Goal: Information Seeking & Learning: Learn about a topic

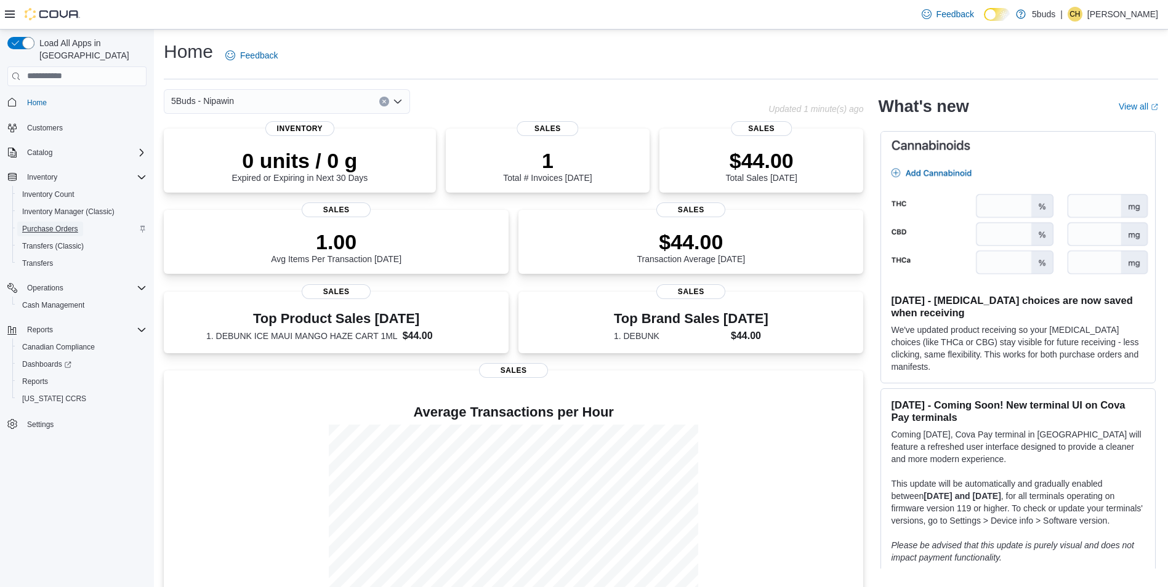
click at [75, 222] on span "Purchase Orders" at bounding box center [50, 229] width 56 height 15
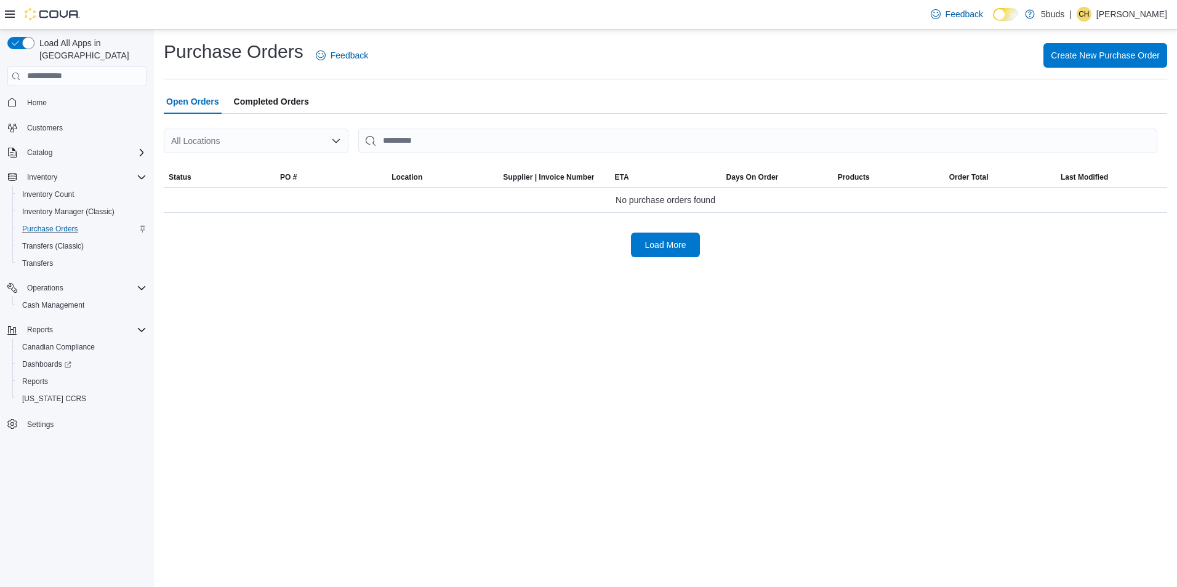
click at [305, 137] on div "All Locations" at bounding box center [256, 141] width 185 height 25
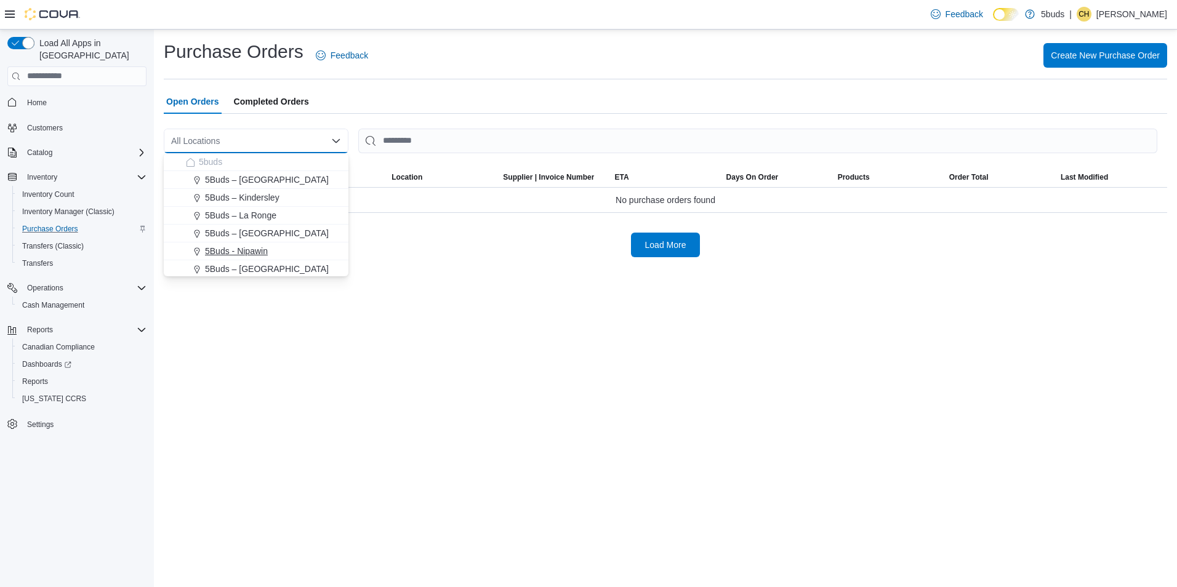
click at [280, 244] on button "5Buds - Nipawin" at bounding box center [256, 252] width 185 height 18
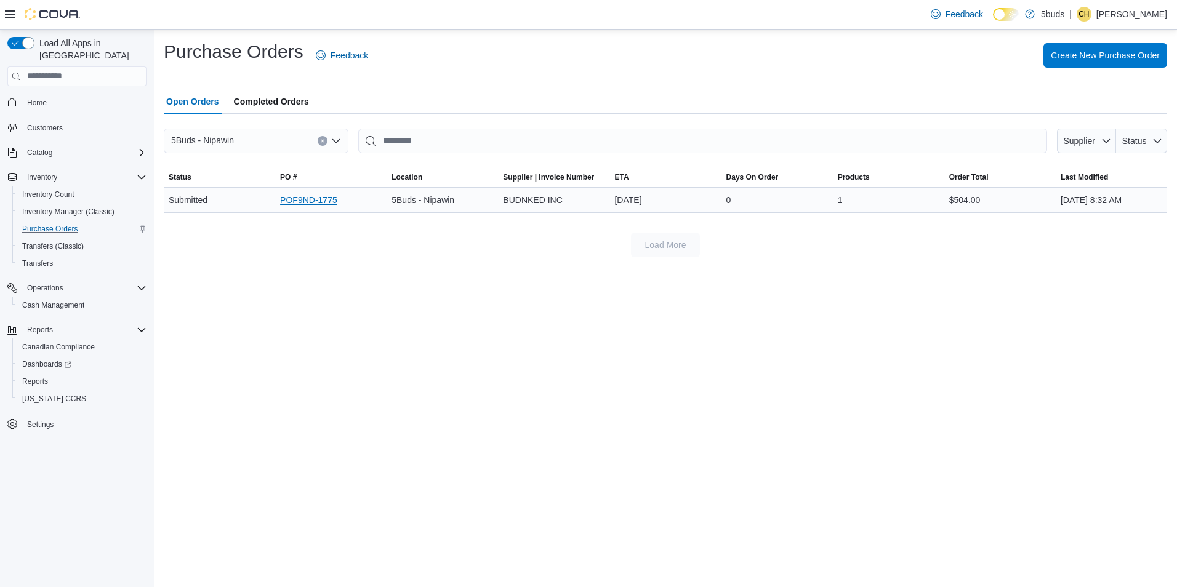
click at [321, 199] on link "POF9ND-1775" at bounding box center [308, 200] width 57 height 15
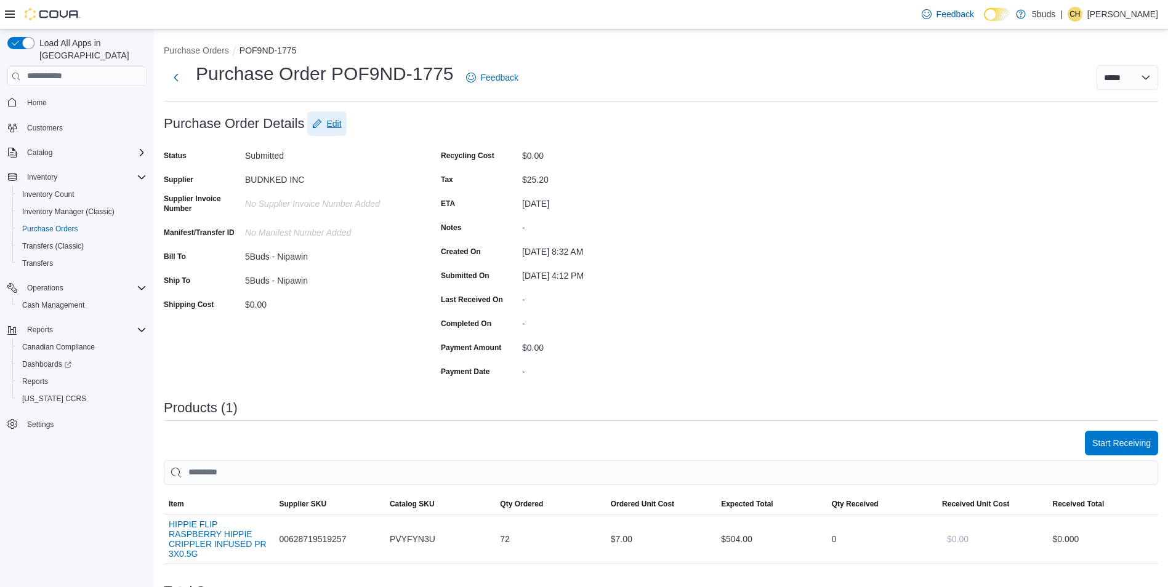
click at [334, 129] on span "Edit" at bounding box center [334, 124] width 15 height 12
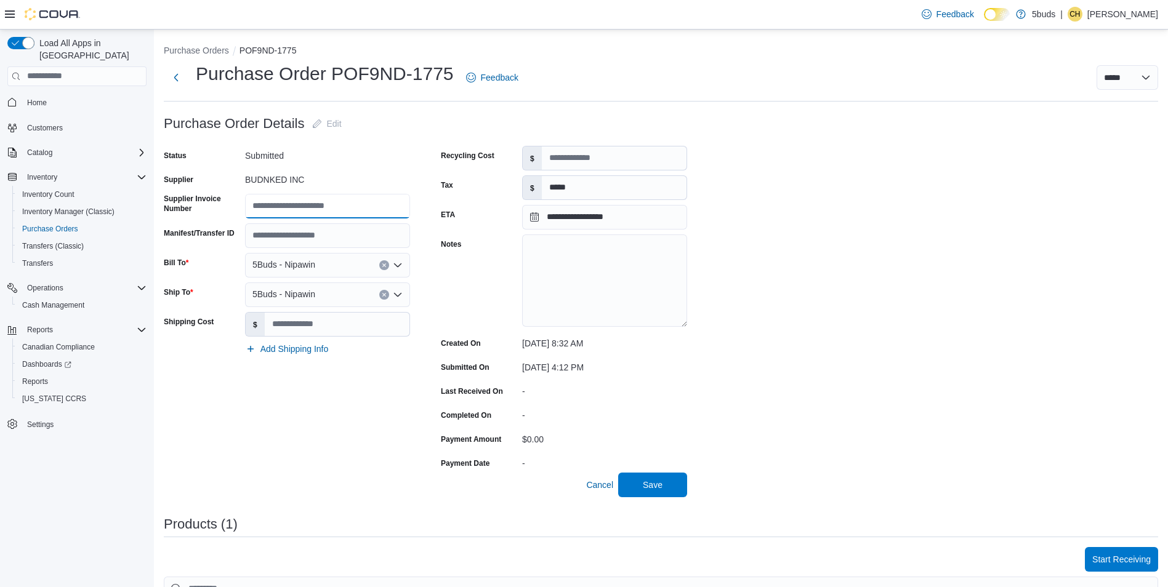
click at [339, 205] on input "Supplier Invoice Number" at bounding box center [327, 206] width 165 height 25
type input "***"
click at [649, 492] on span "Save" at bounding box center [652, 484] width 54 height 25
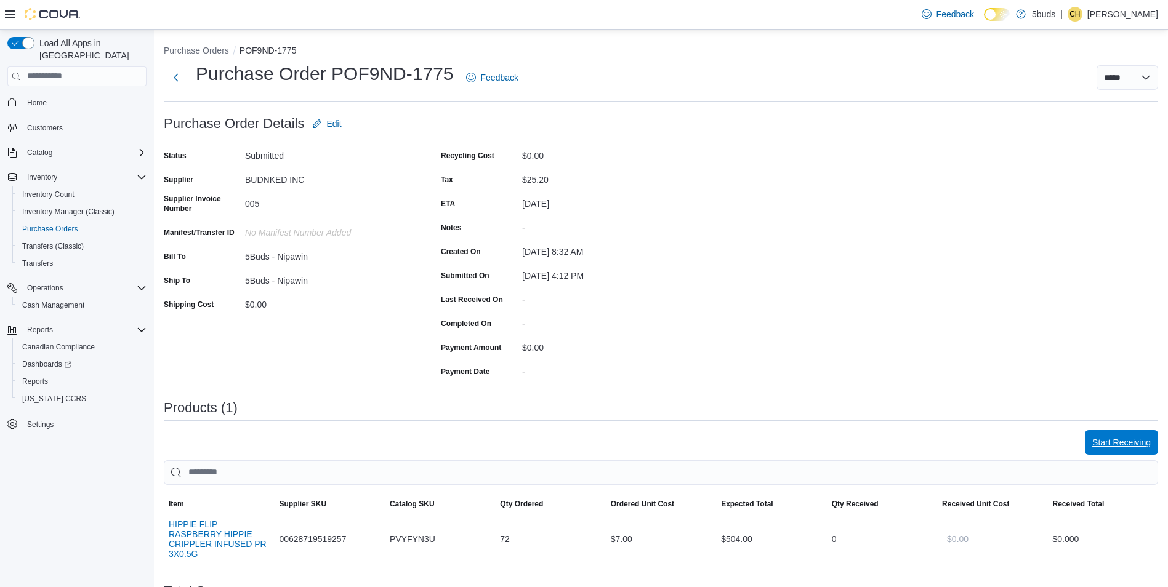
click at [1145, 453] on span "Start Receiving" at bounding box center [1121, 442] width 58 height 25
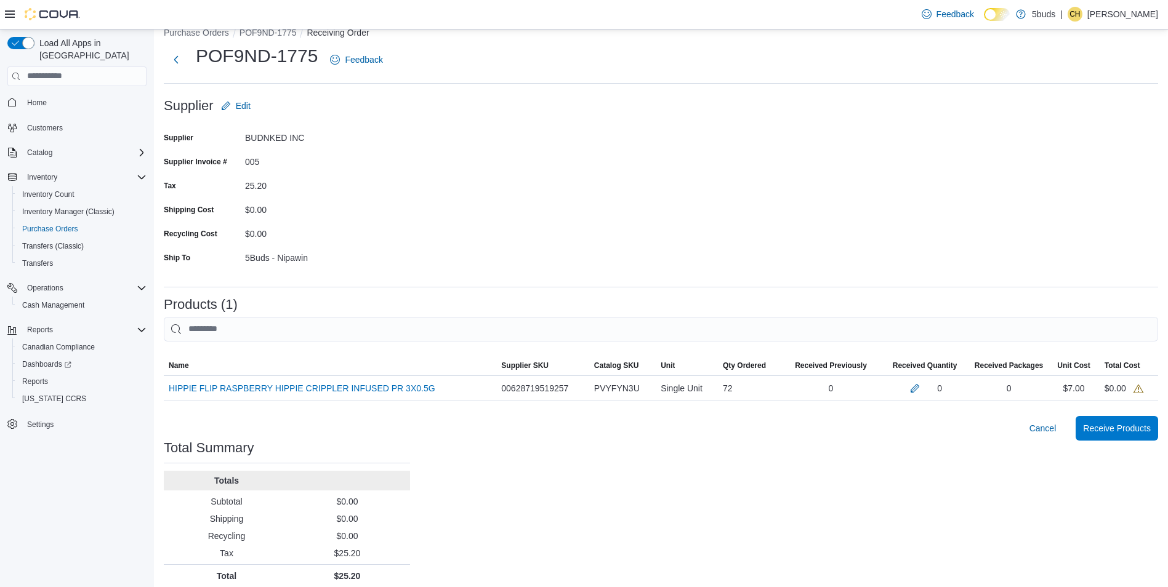
scroll to position [28, 0]
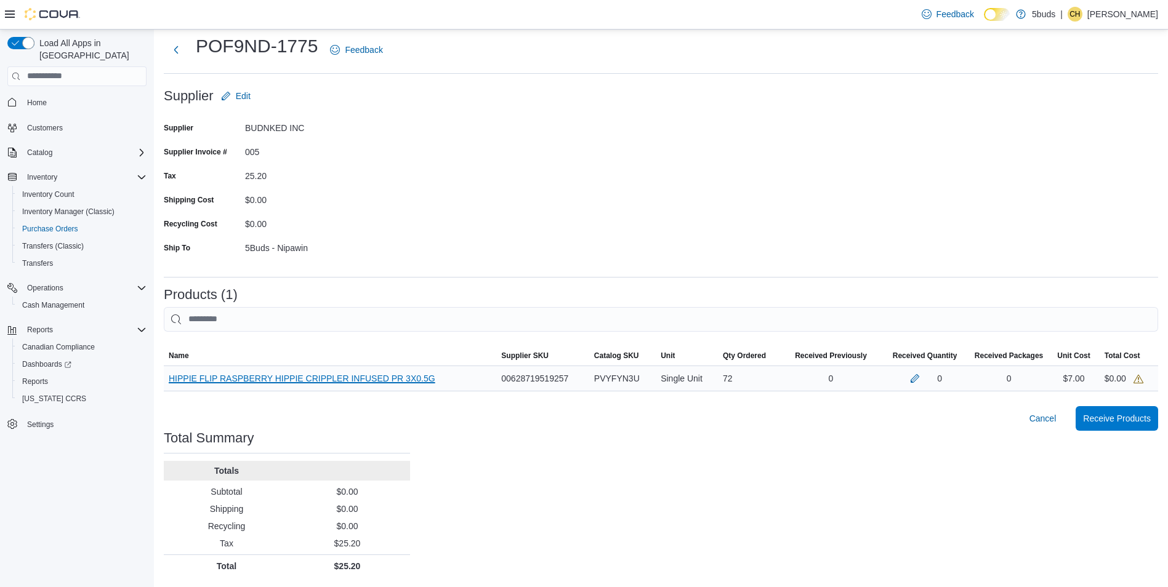
click at [380, 385] on link "HIPPIE FLIP RASPBERRY HIPPIE CRIPPLER INFUSED PR 3X0.5G (opens in a new tab or …" at bounding box center [302, 378] width 267 height 15
click at [921, 380] on button "button" at bounding box center [914, 378] width 15 height 15
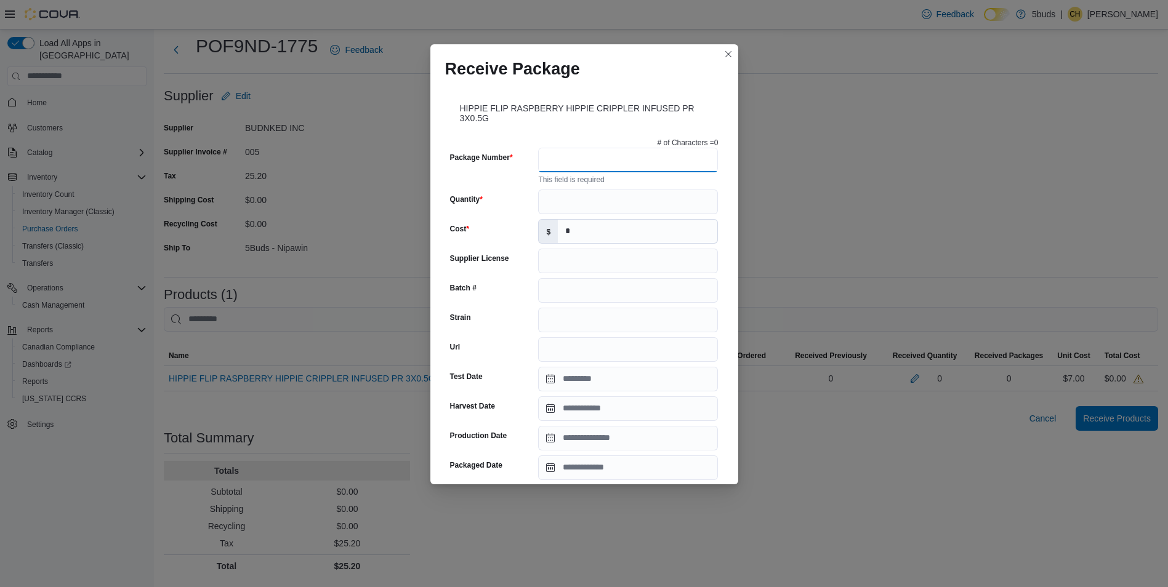
click at [572, 159] on input "Package Number" at bounding box center [628, 160] width 180 height 25
click at [568, 163] on input "Package Number" at bounding box center [628, 160] width 180 height 25
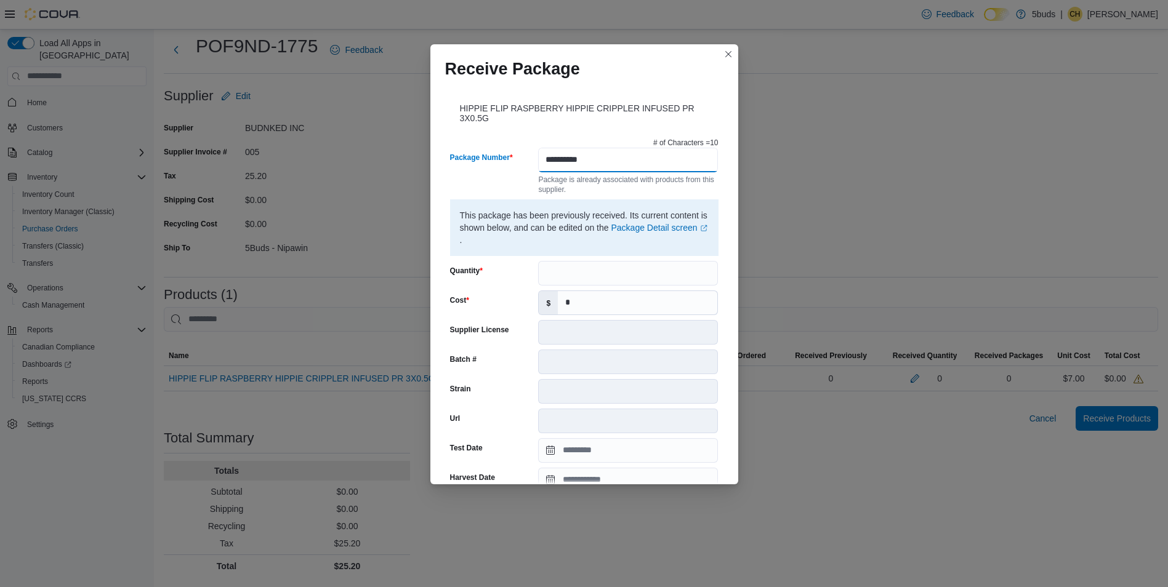
type input "**********"
click at [552, 275] on input "Quantity" at bounding box center [628, 273] width 180 height 25
type input "**"
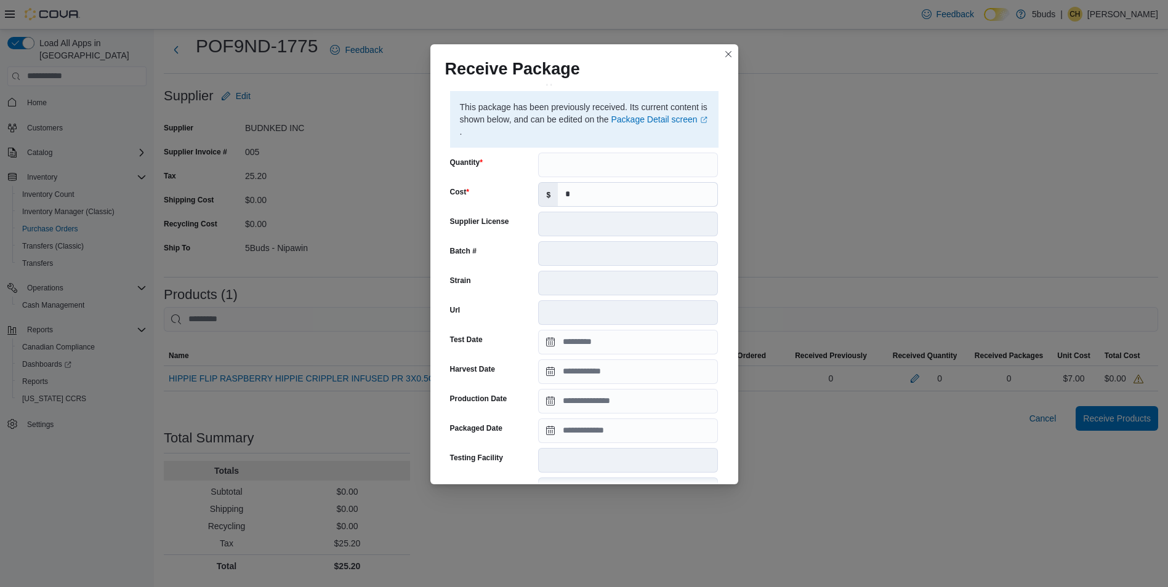
scroll to position [327, 0]
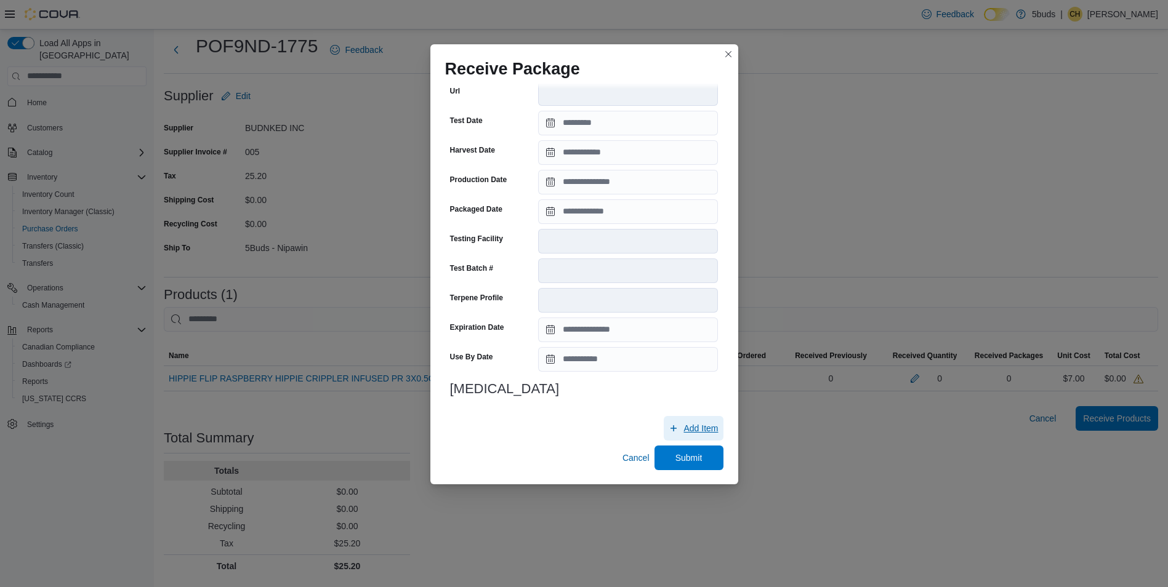
click at [694, 432] on span "Add Item" at bounding box center [700, 428] width 34 height 12
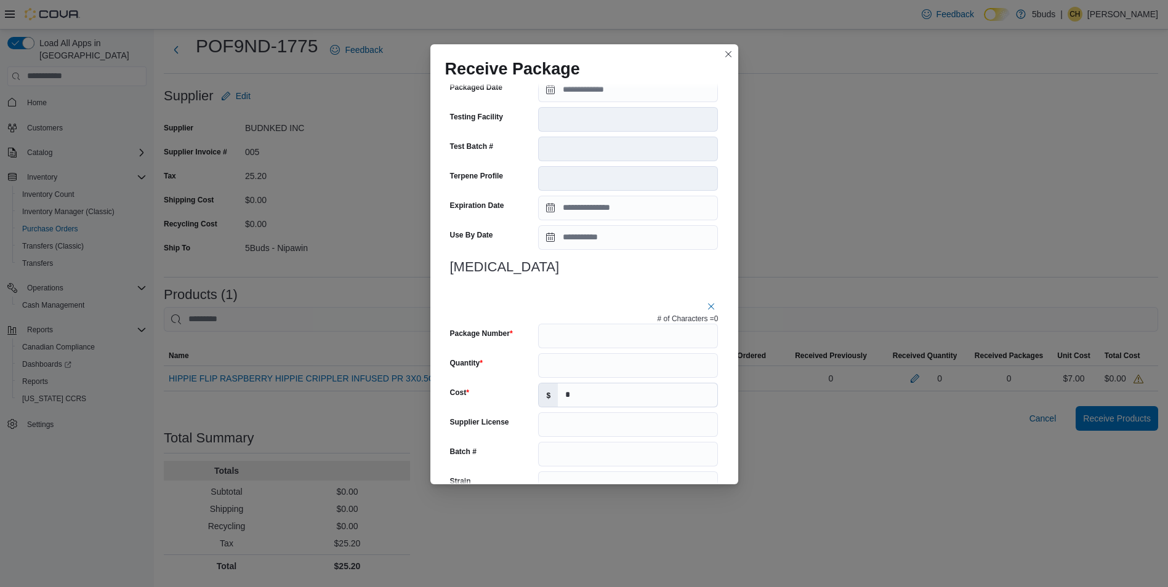
scroll to position [527, 0]
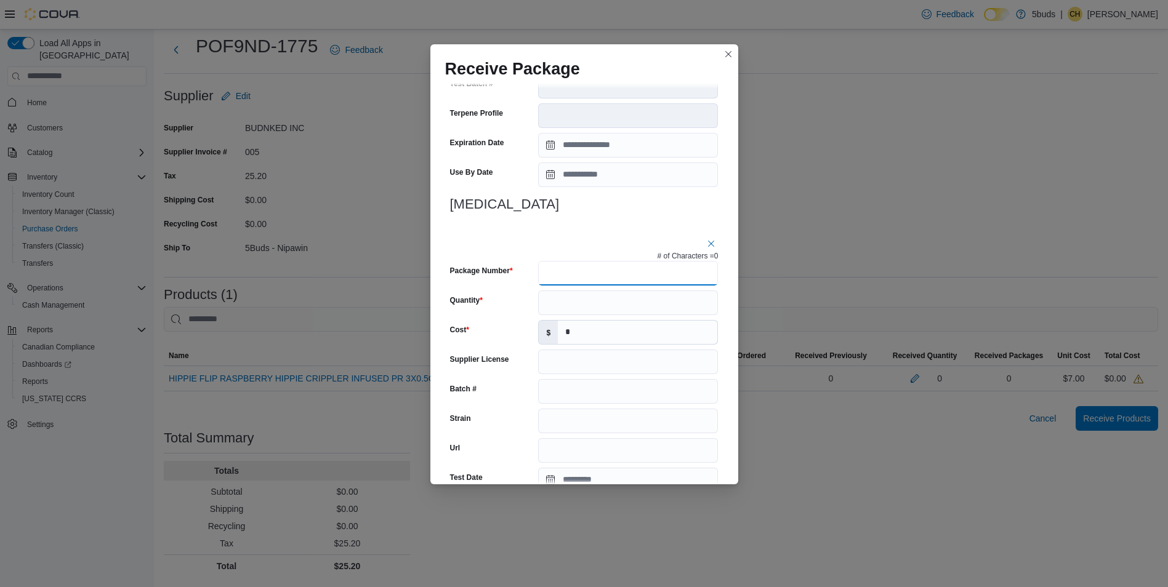
click at [570, 279] on input "Package Number" at bounding box center [628, 273] width 180 height 25
type input "**********"
click at [630, 308] on input "Quantity" at bounding box center [628, 303] width 180 height 25
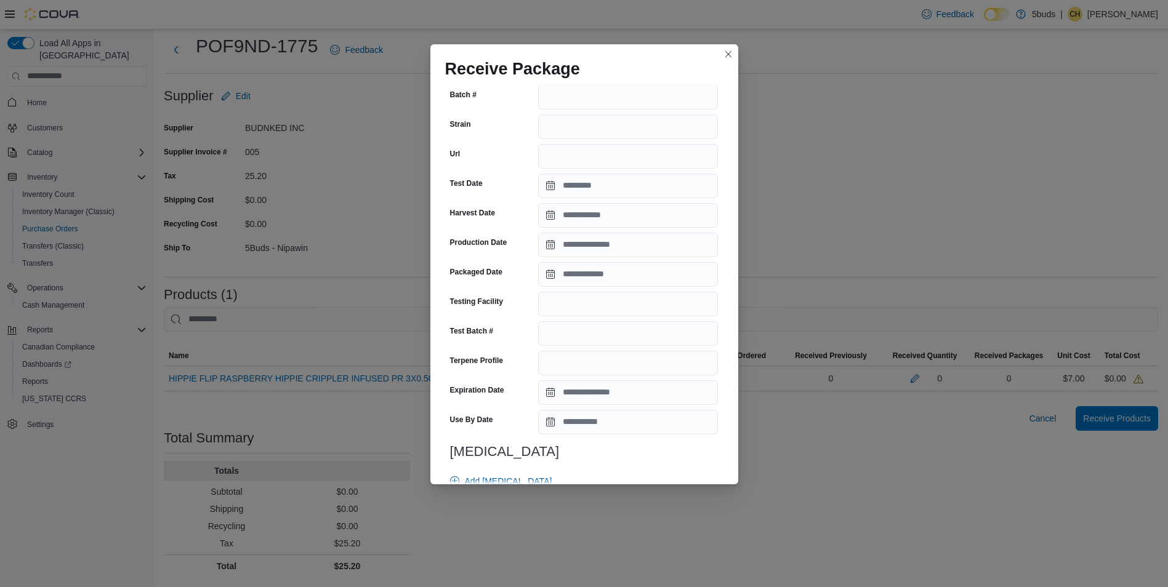
scroll to position [958, 0]
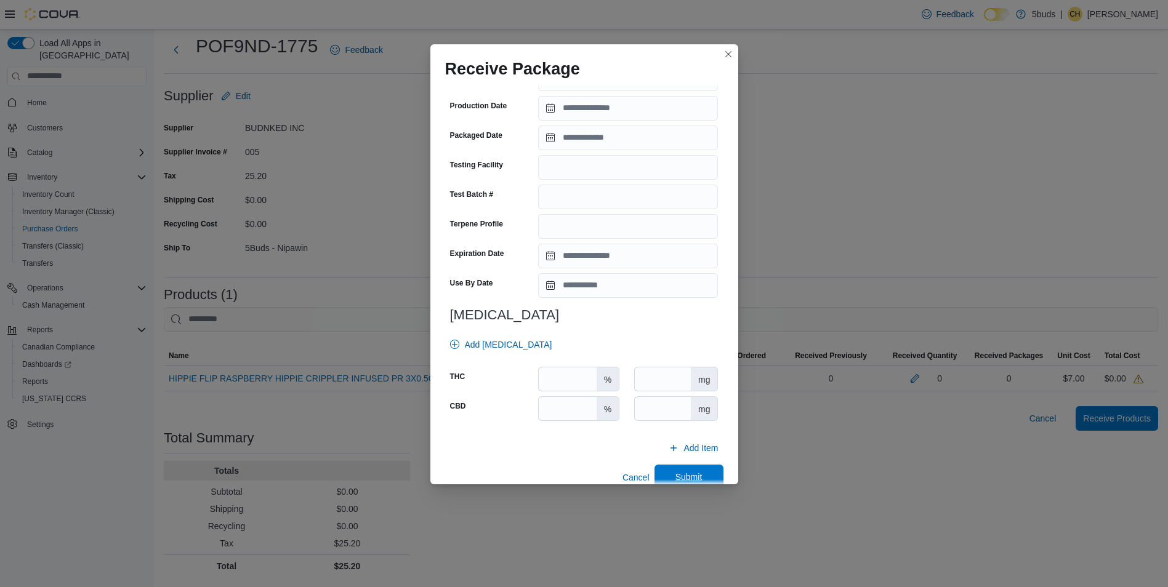
type input "**"
click at [670, 467] on span "Submit" at bounding box center [689, 477] width 54 height 25
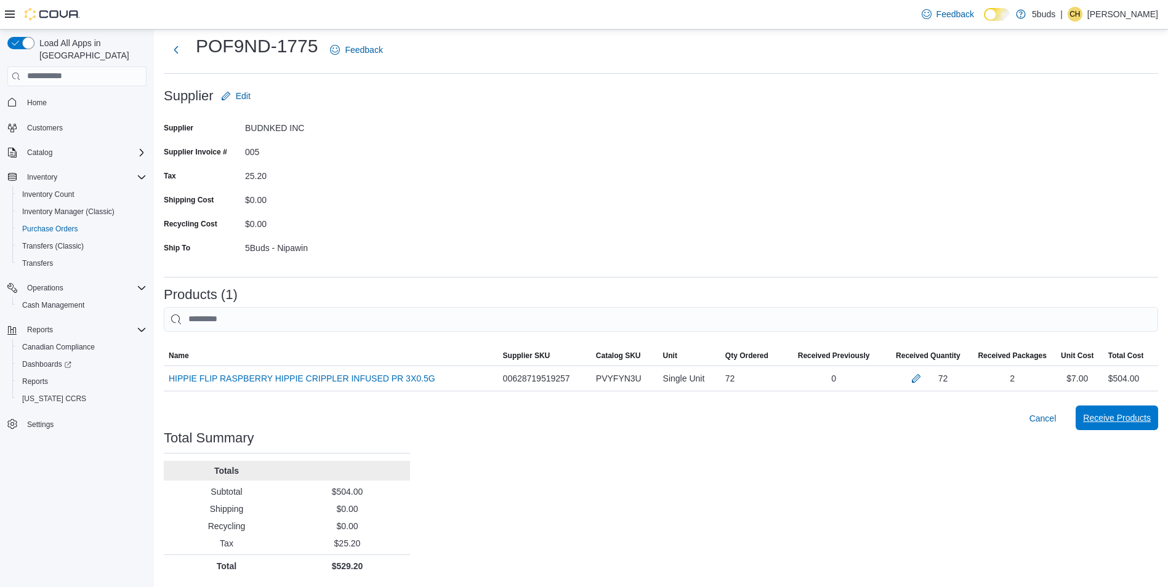
click at [1149, 424] on span "Receive Products" at bounding box center [1117, 418] width 68 height 12
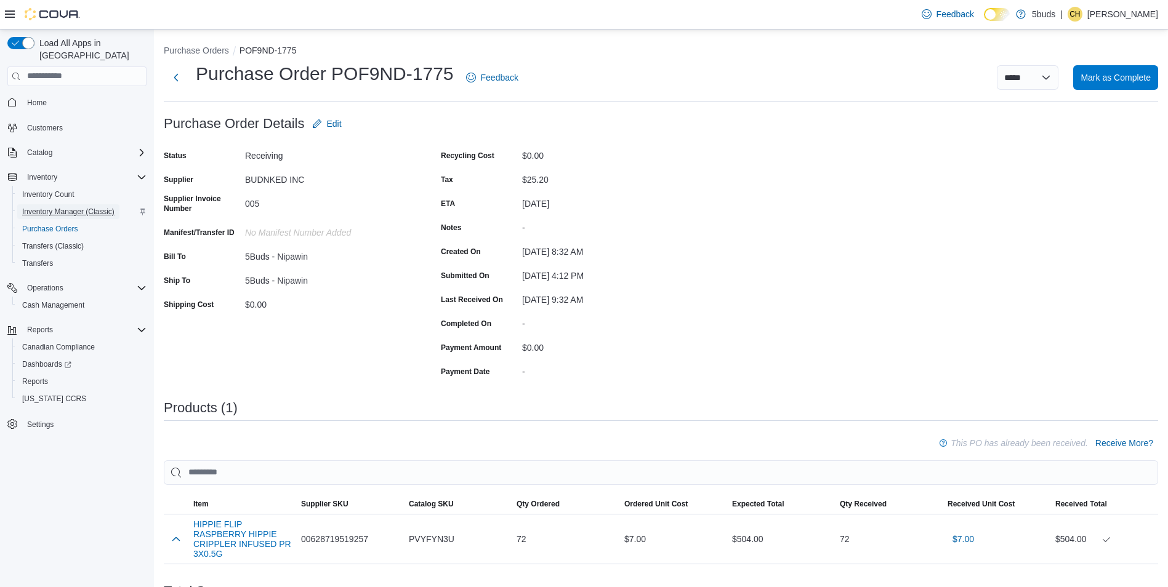
click at [56, 207] on span "Inventory Manager (Classic)" at bounding box center [68, 212] width 92 height 10
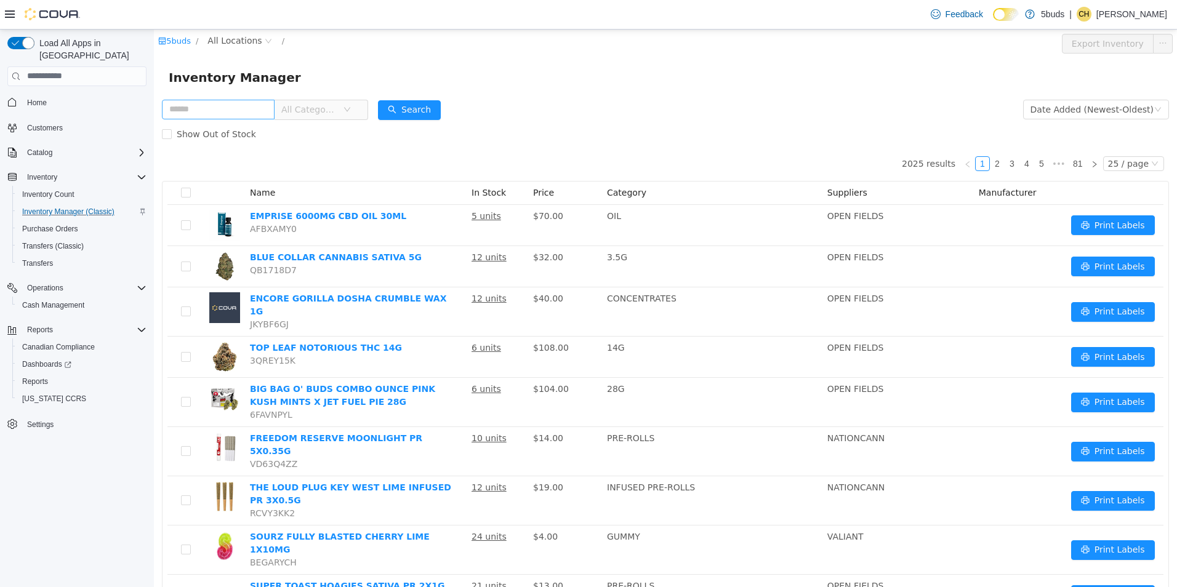
click at [232, 106] on input "text" at bounding box center [218, 109] width 113 height 20
type input "*********"
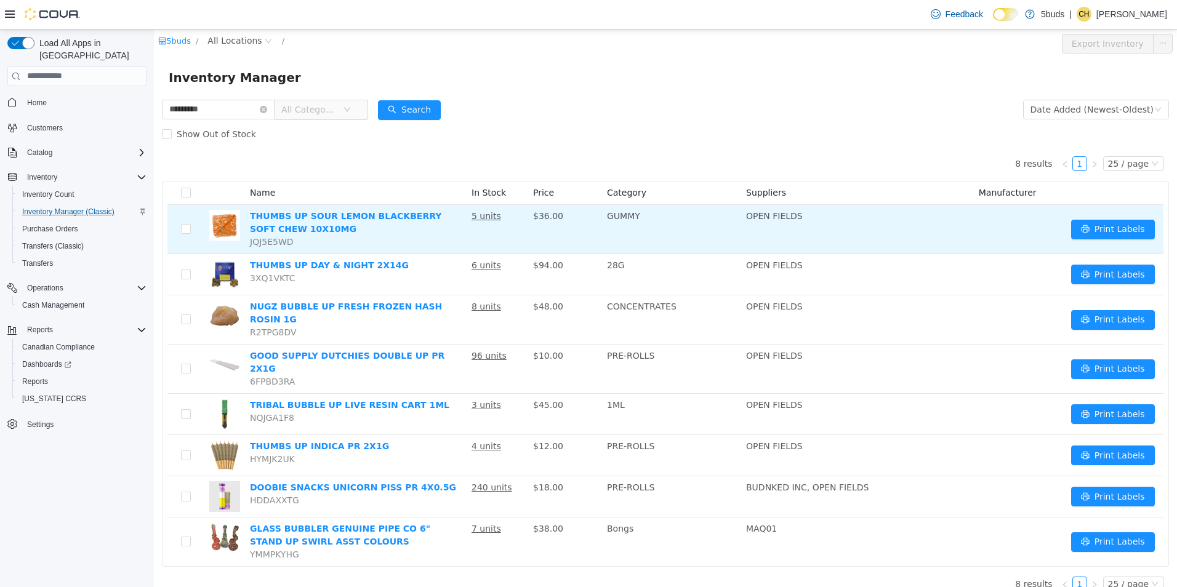
click at [396, 231] on td "THUMBS UP SOUR LEMON BLACKBERRY SOFT CHEW 10X10MG JQJ5E5WD" at bounding box center [356, 228] width 222 height 49
click at [390, 221] on link "THUMBS UP SOUR LEMON BLACKBERRY SOFT CHEW 10X10MG" at bounding box center [345, 222] width 191 height 23
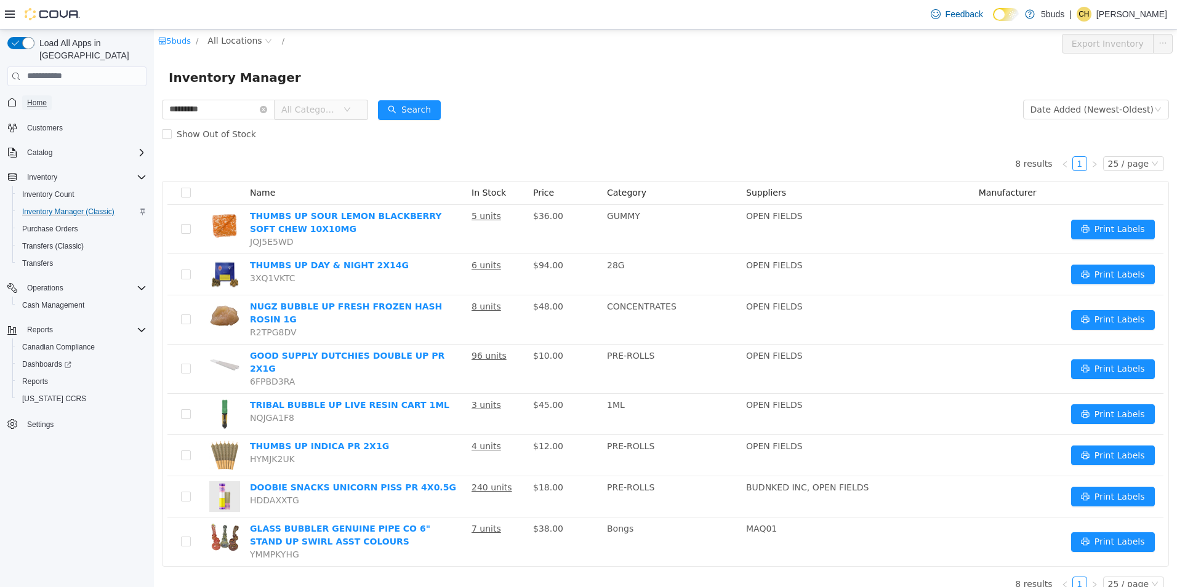
drag, startPoint x: 31, startPoint y: 94, endPoint x: 76, endPoint y: 87, distance: 45.5
click at [31, 98] on span "Home" at bounding box center [37, 103] width 20 height 10
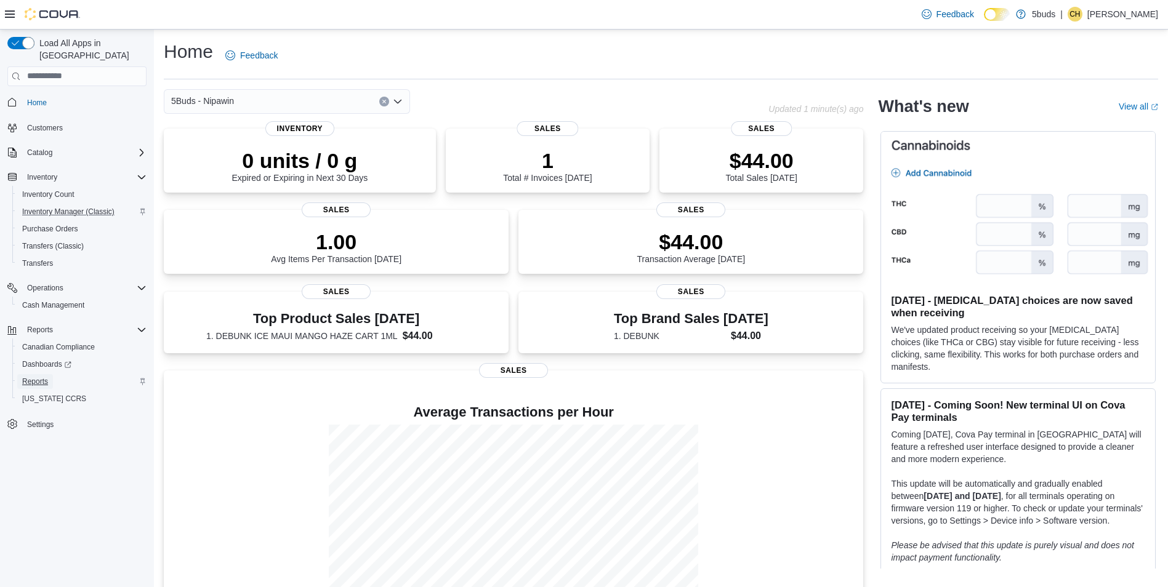
click at [42, 377] on span "Reports" at bounding box center [35, 382] width 26 height 10
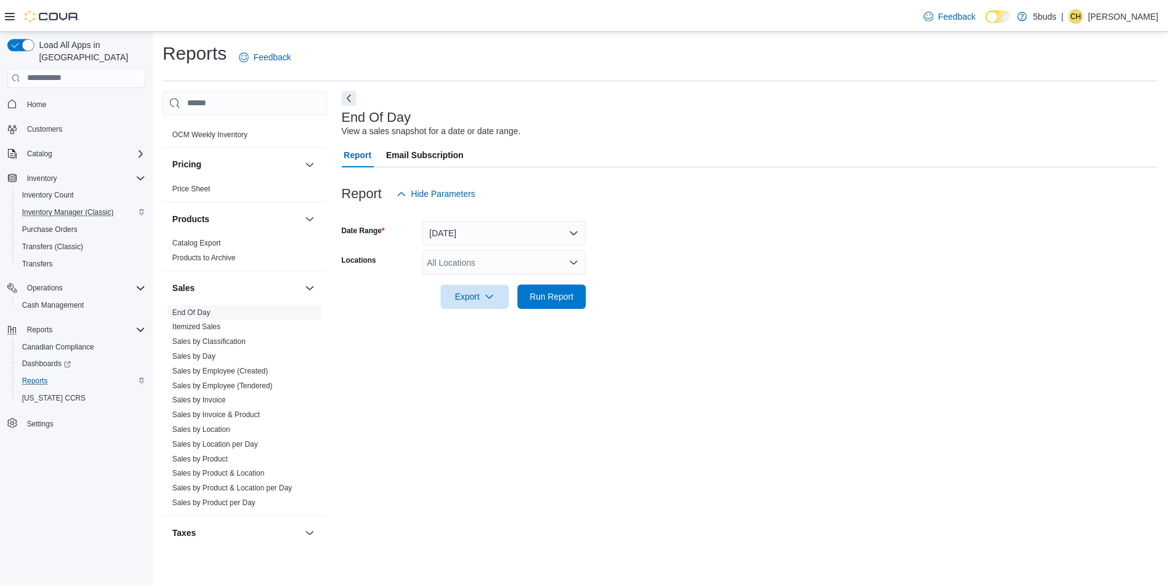
scroll to position [889, 0]
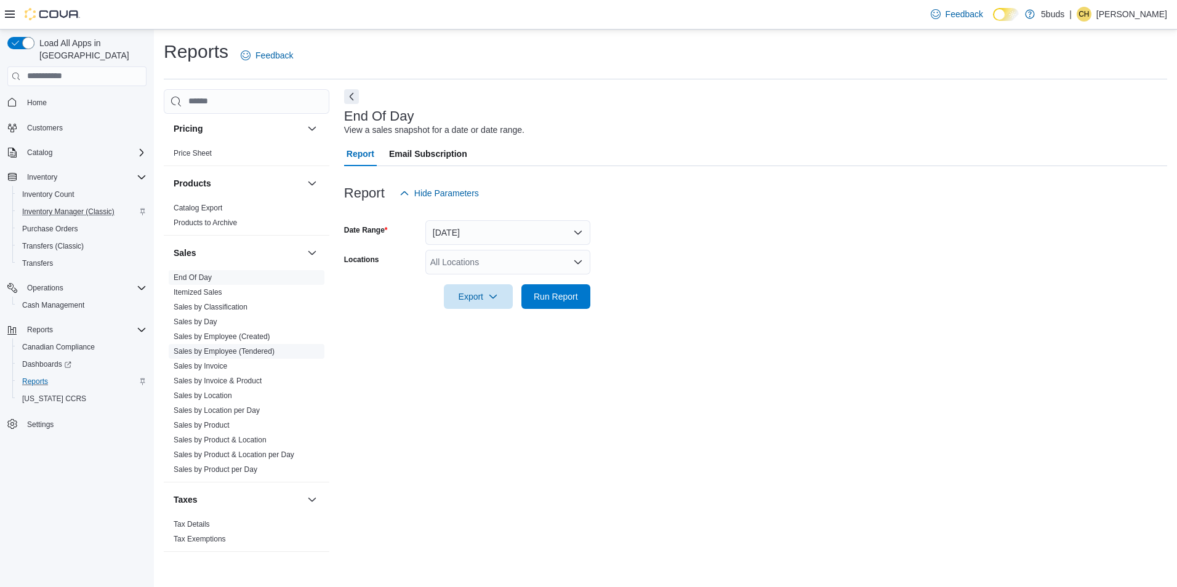
click at [195, 347] on link "Sales by Employee (Tendered)" at bounding box center [224, 351] width 101 height 9
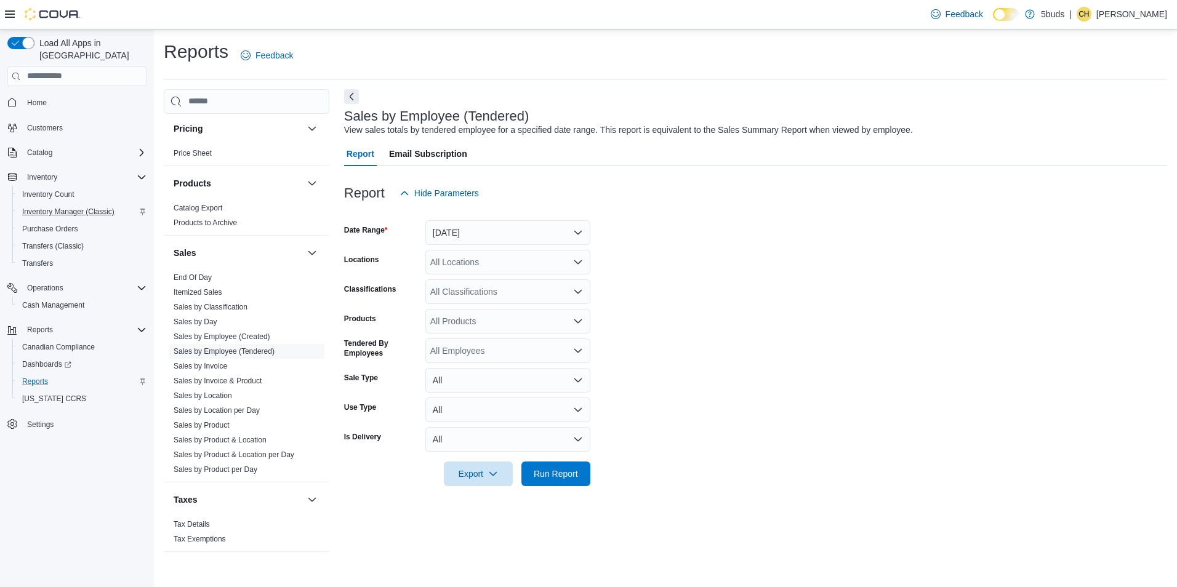
click at [572, 260] on div "All Locations" at bounding box center [507, 262] width 165 height 25
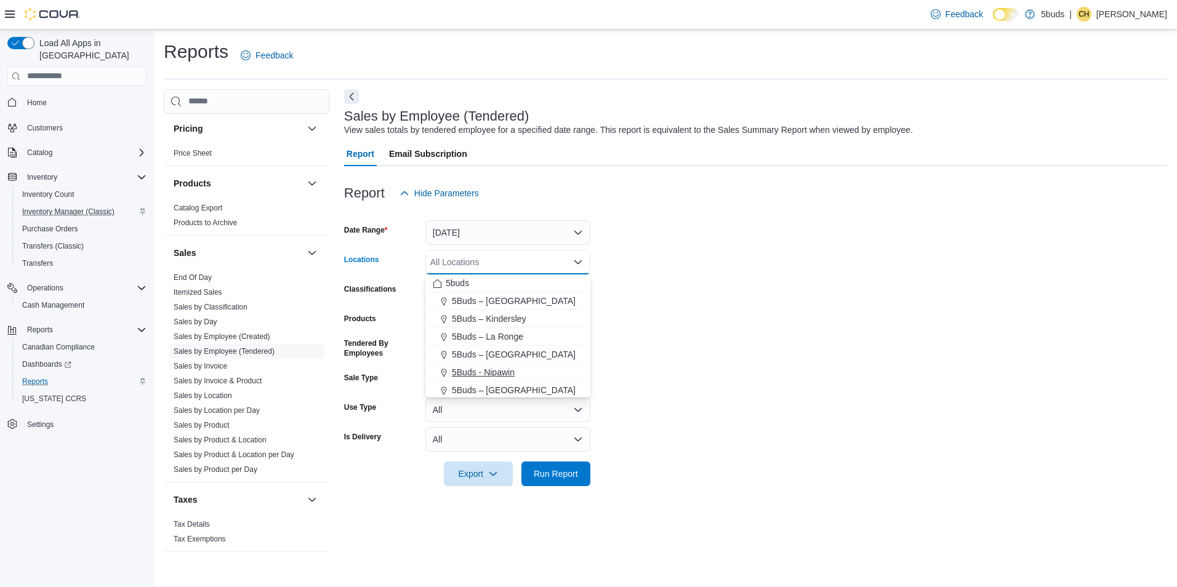
click at [513, 369] on span "5Buds - Nipawin" at bounding box center [483, 372] width 63 height 12
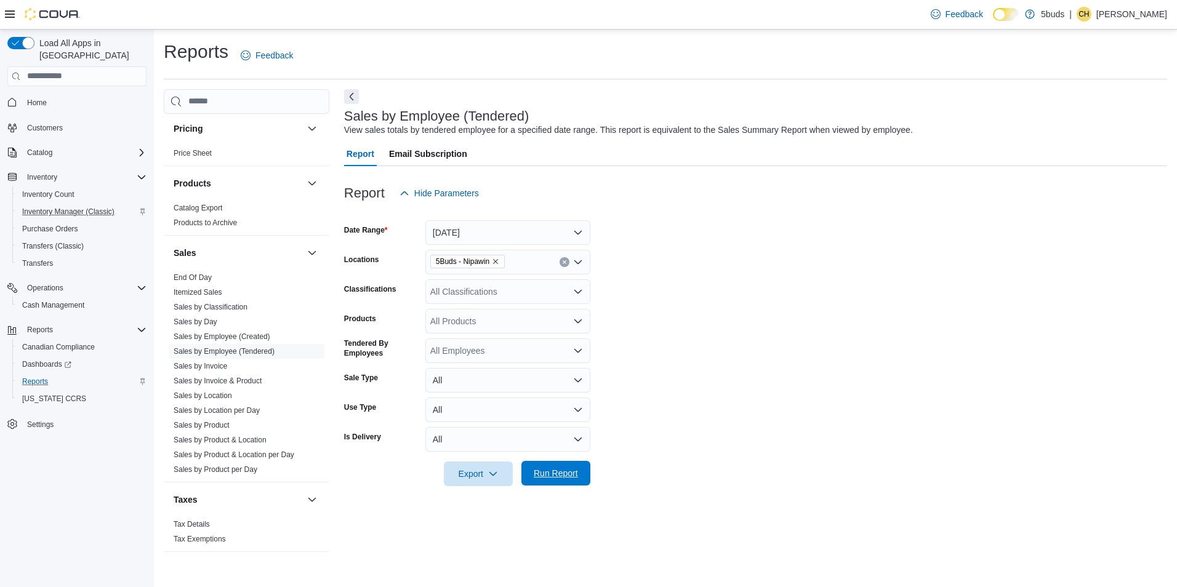
click at [550, 480] on span "Run Report" at bounding box center [556, 473] width 54 height 25
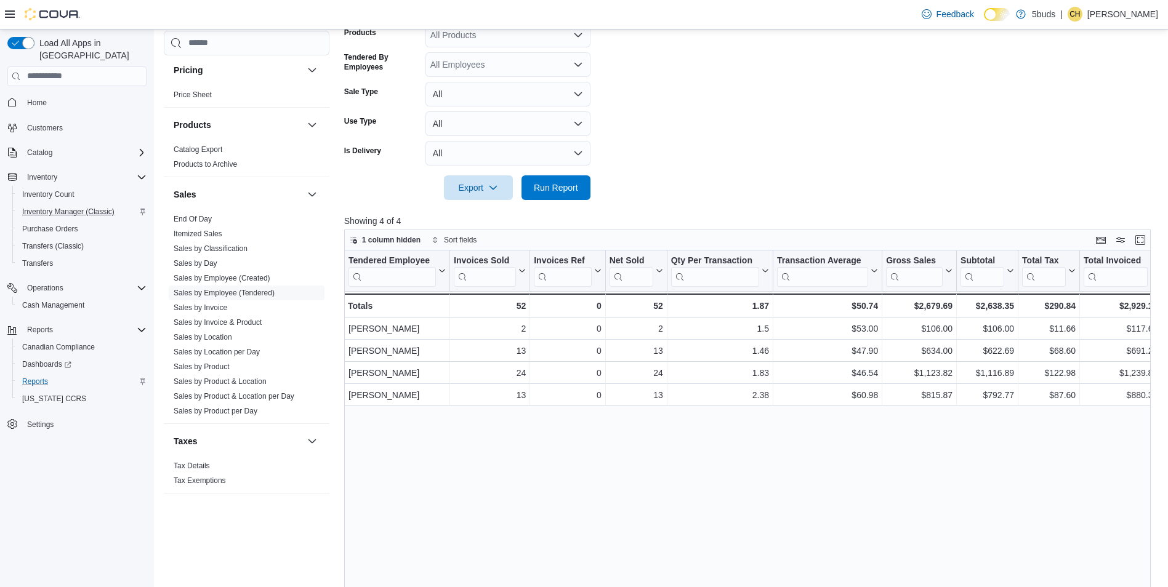
scroll to position [308, 0]
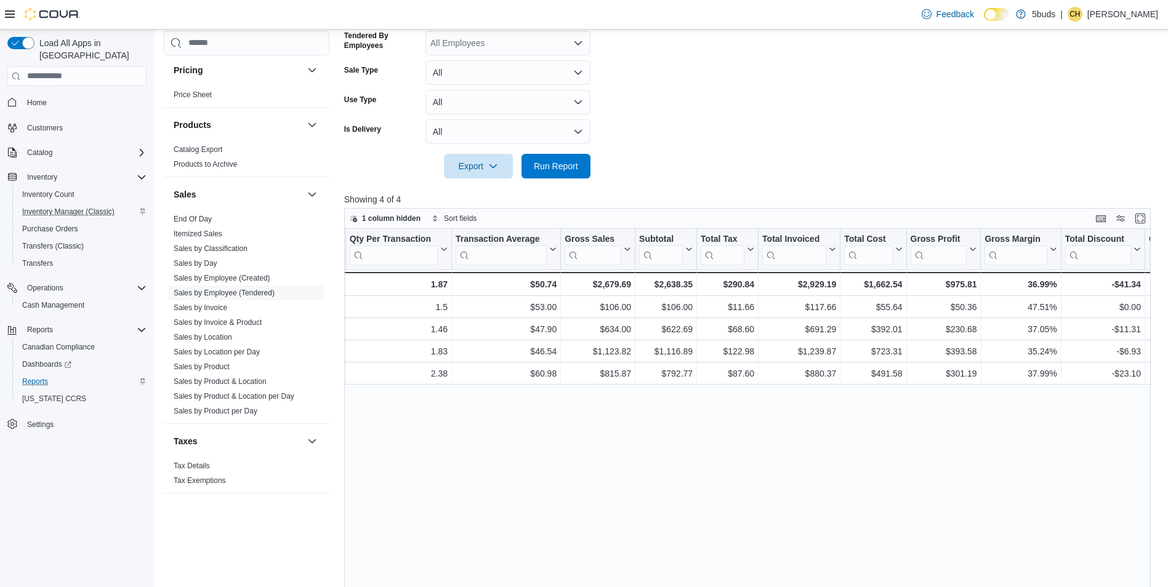
drag, startPoint x: 640, startPoint y: 459, endPoint x: 673, endPoint y: 456, distance: 34.0
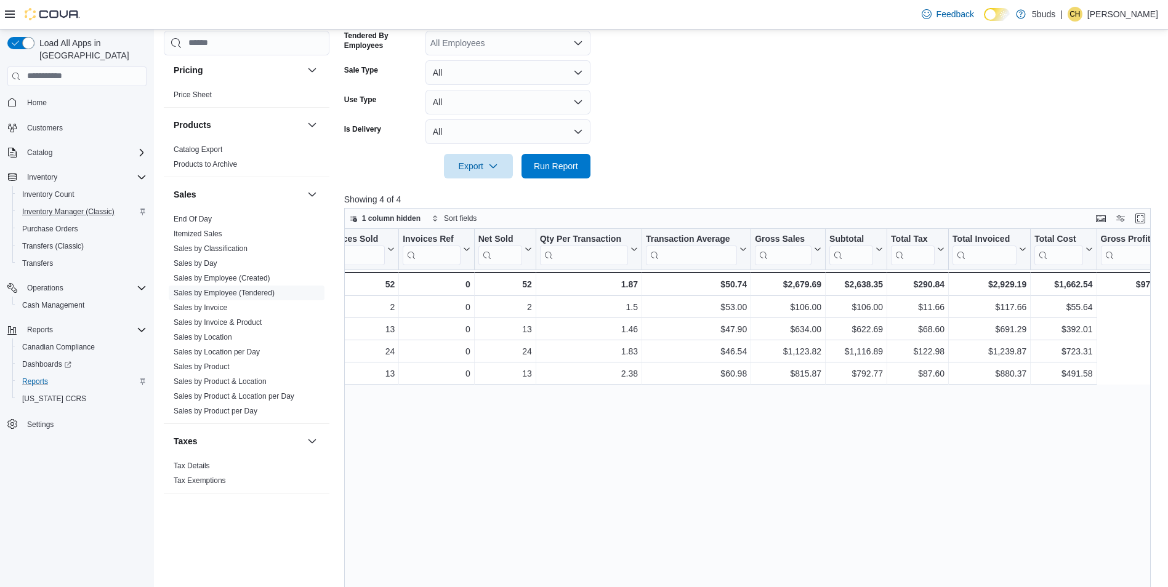
scroll to position [0, 0]
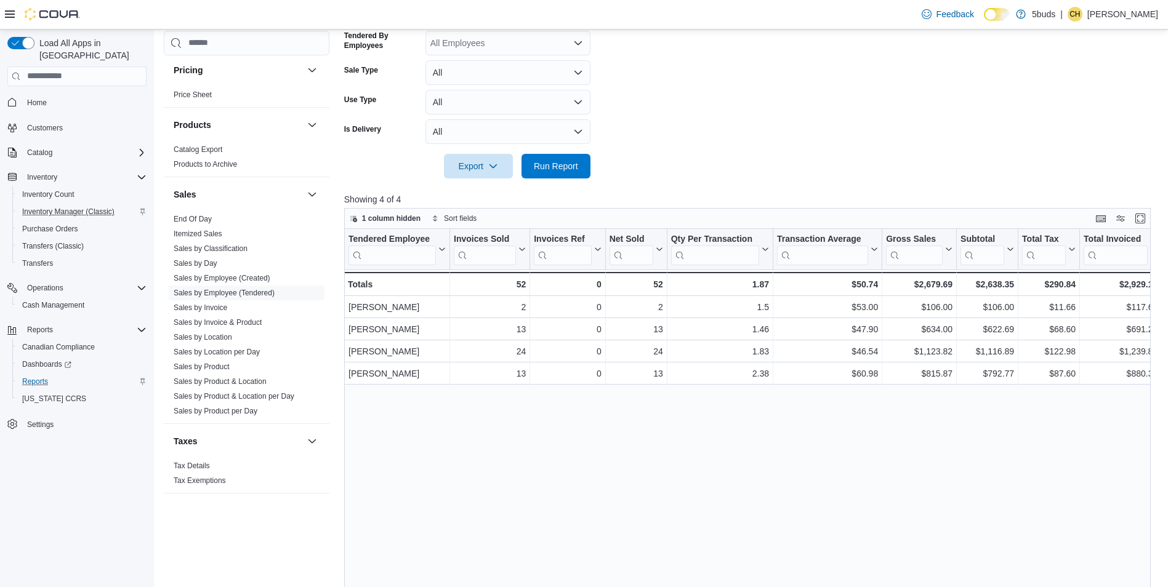
drag, startPoint x: 673, startPoint y: 456, endPoint x: 585, endPoint y: 460, distance: 88.1
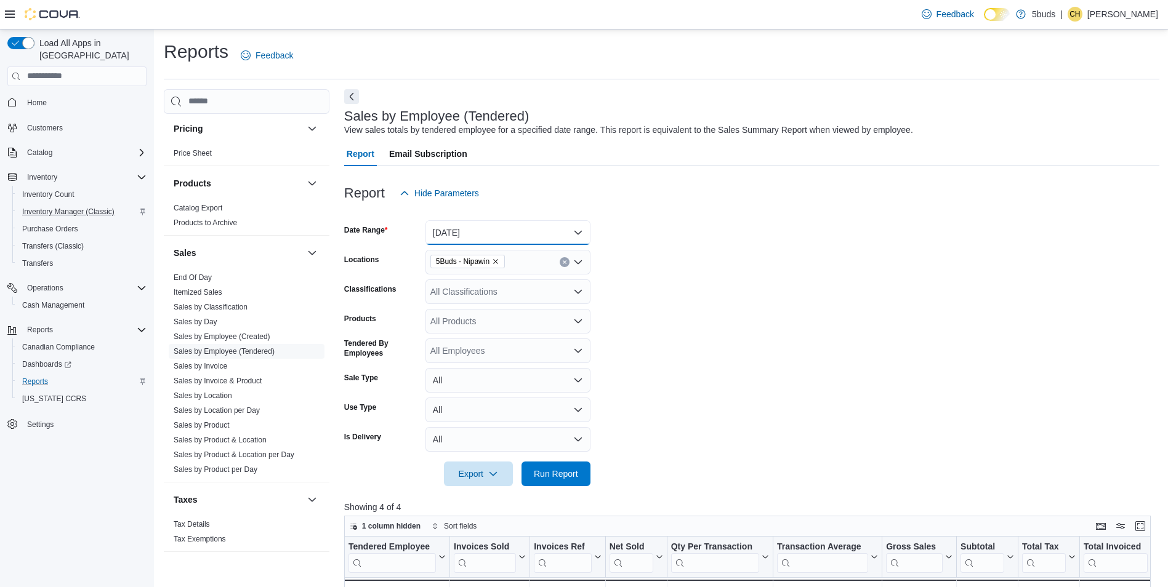
click at [577, 236] on button "[DATE]" at bounding box center [507, 232] width 165 height 25
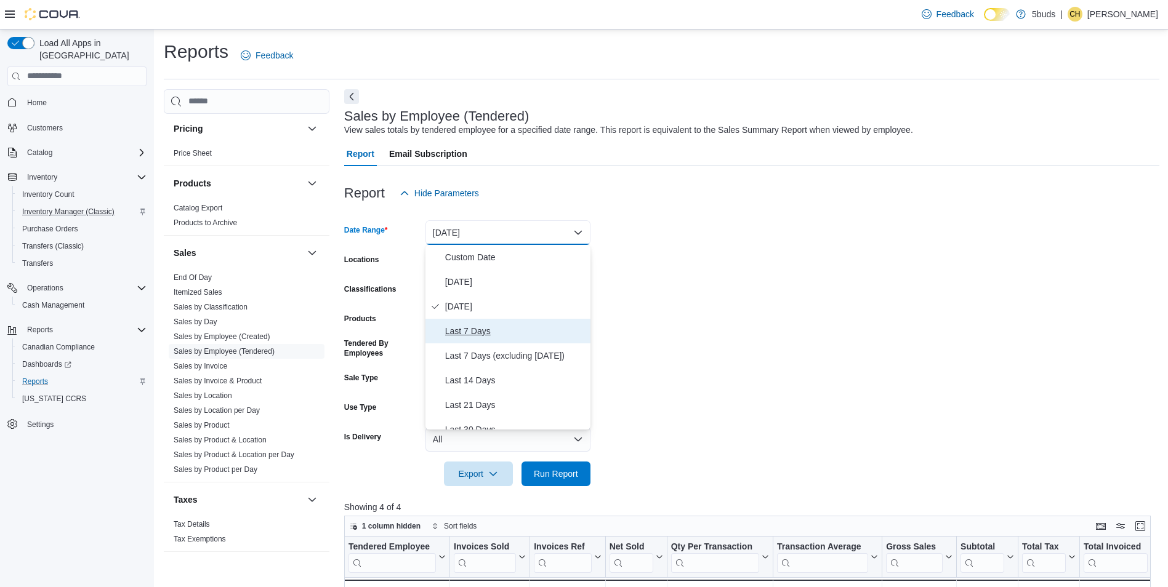
click at [534, 341] on button "Last 7 Days" at bounding box center [507, 331] width 165 height 25
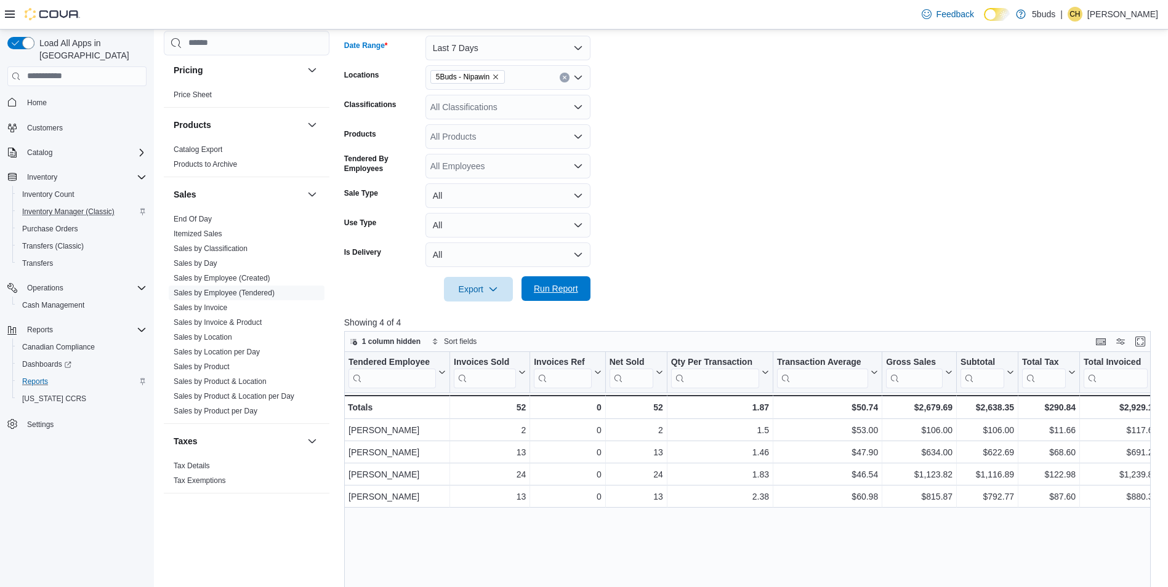
click at [574, 284] on span "Run Report" at bounding box center [556, 289] width 44 height 12
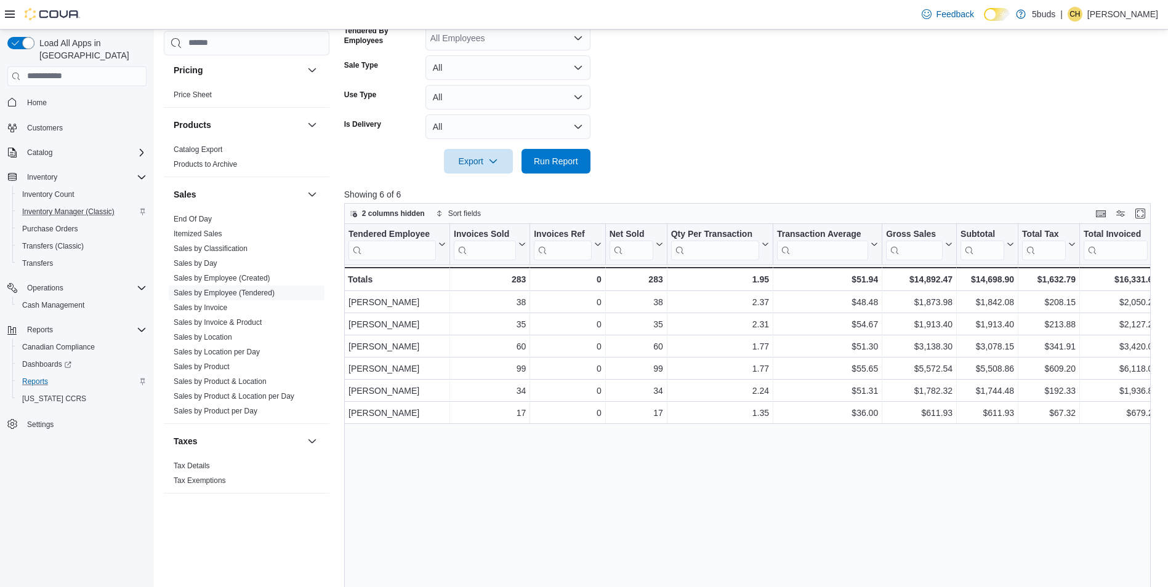
scroll to position [185, 0]
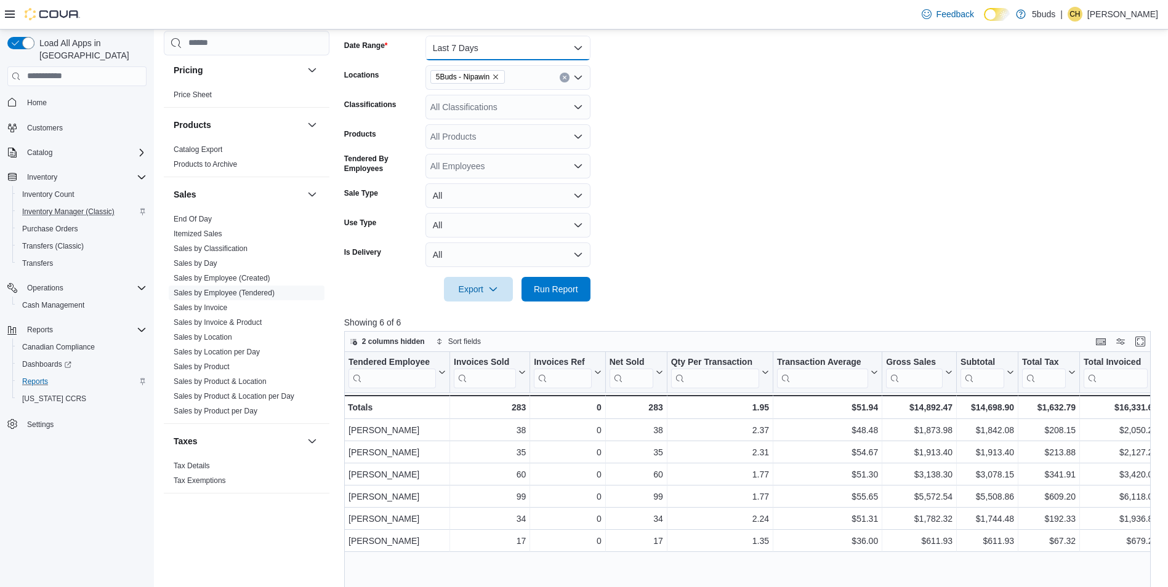
click at [581, 49] on button "Last 7 Days" at bounding box center [507, 48] width 165 height 25
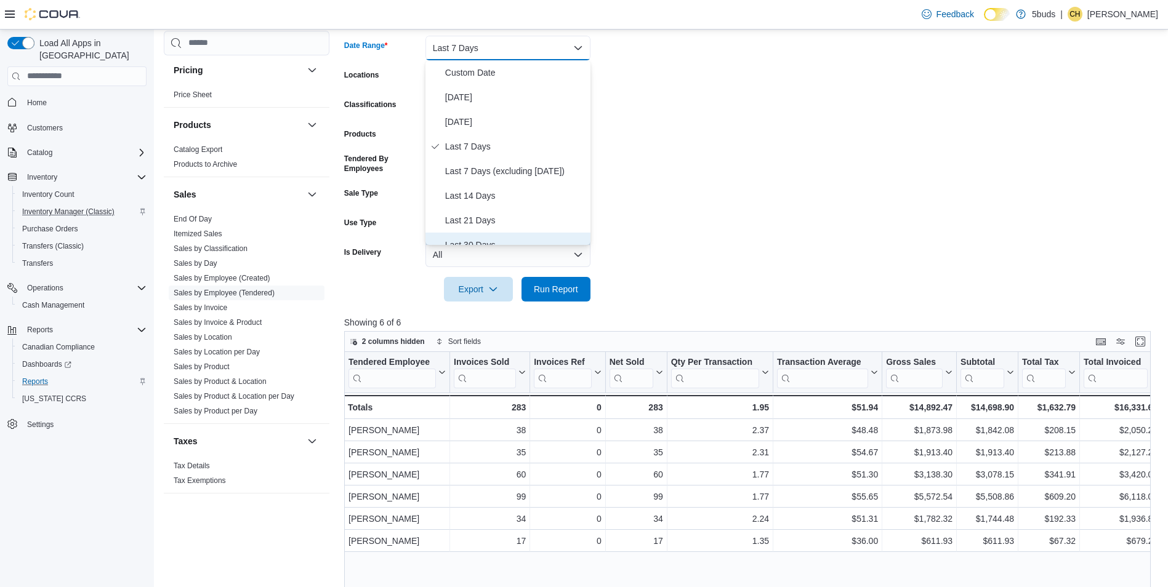
click at [488, 238] on span "Last 30 Days" at bounding box center [515, 245] width 140 height 15
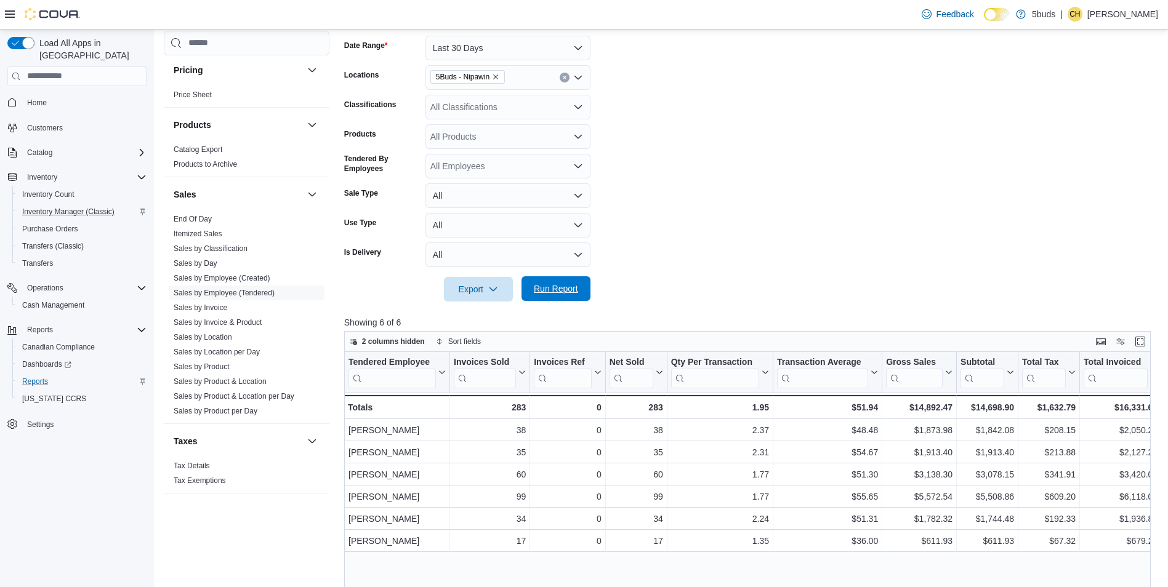
click at [569, 281] on span "Run Report" at bounding box center [556, 288] width 54 height 25
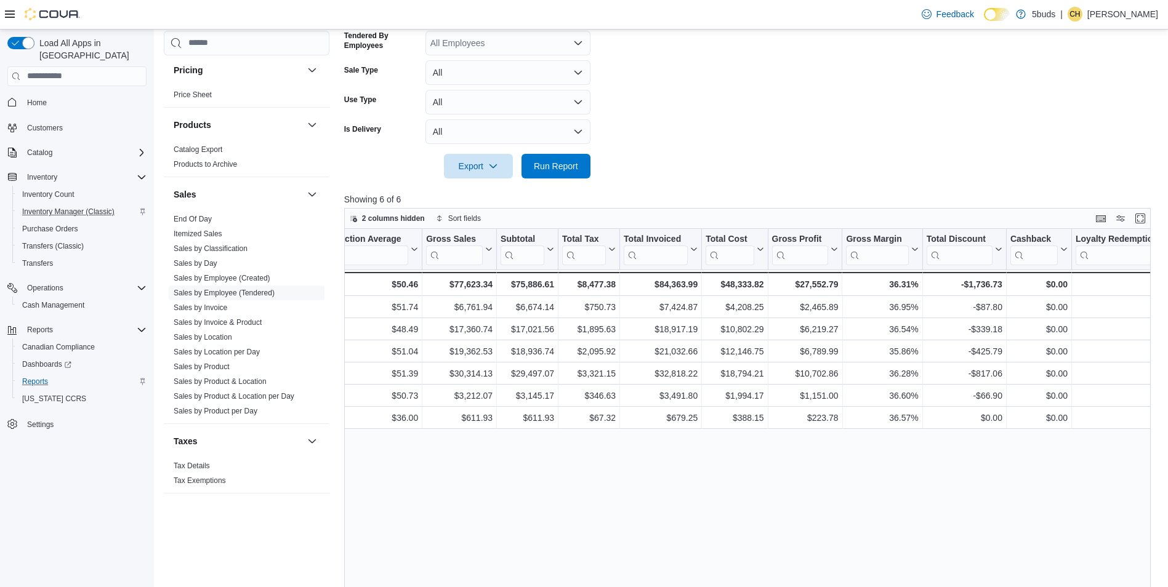
scroll to position [0, 537]
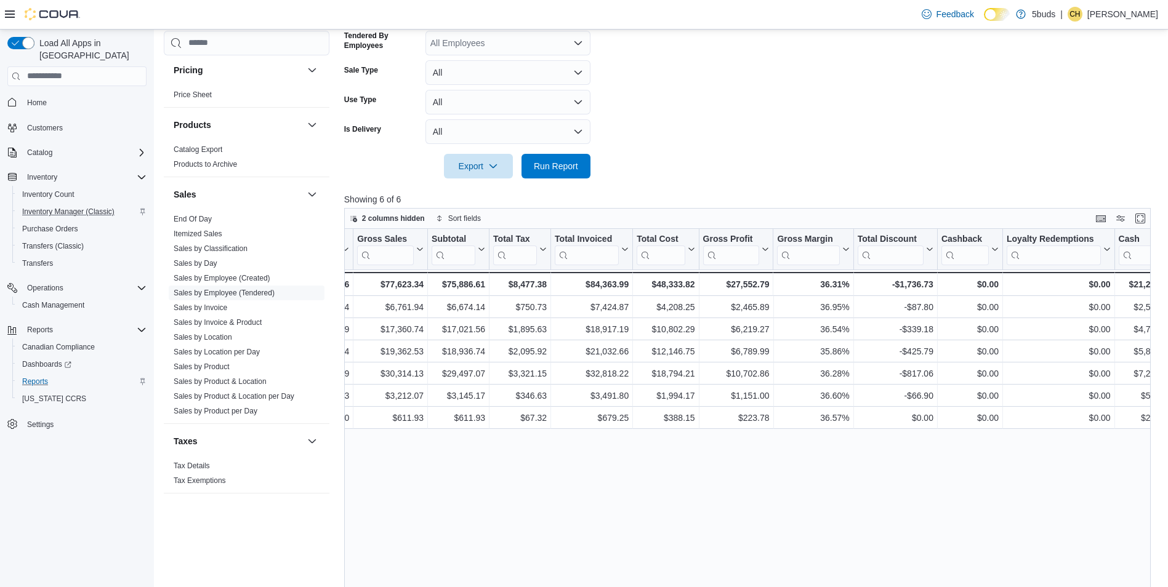
drag, startPoint x: 484, startPoint y: 496, endPoint x: 544, endPoint y: 488, distance: 60.3
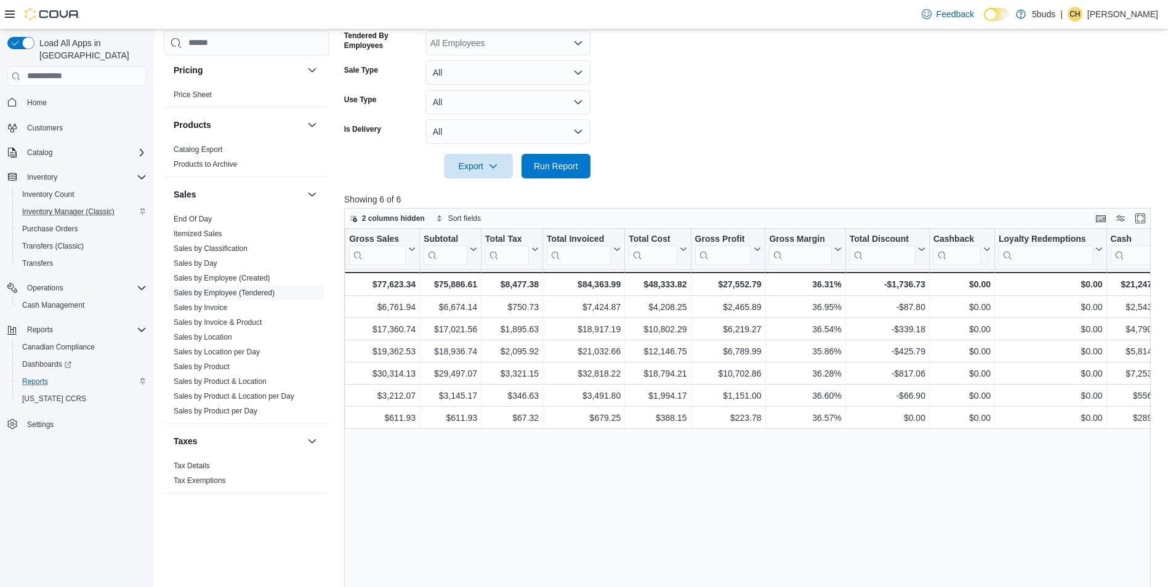
scroll to position [0, 0]
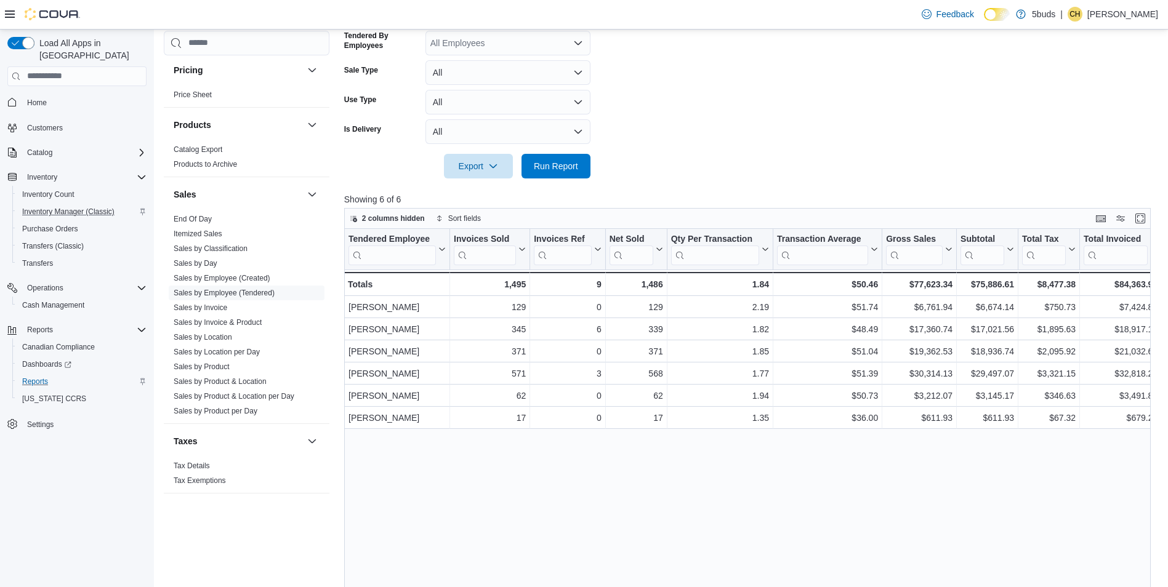
drag, startPoint x: 686, startPoint y: 479, endPoint x: 451, endPoint y: 488, distance: 235.3
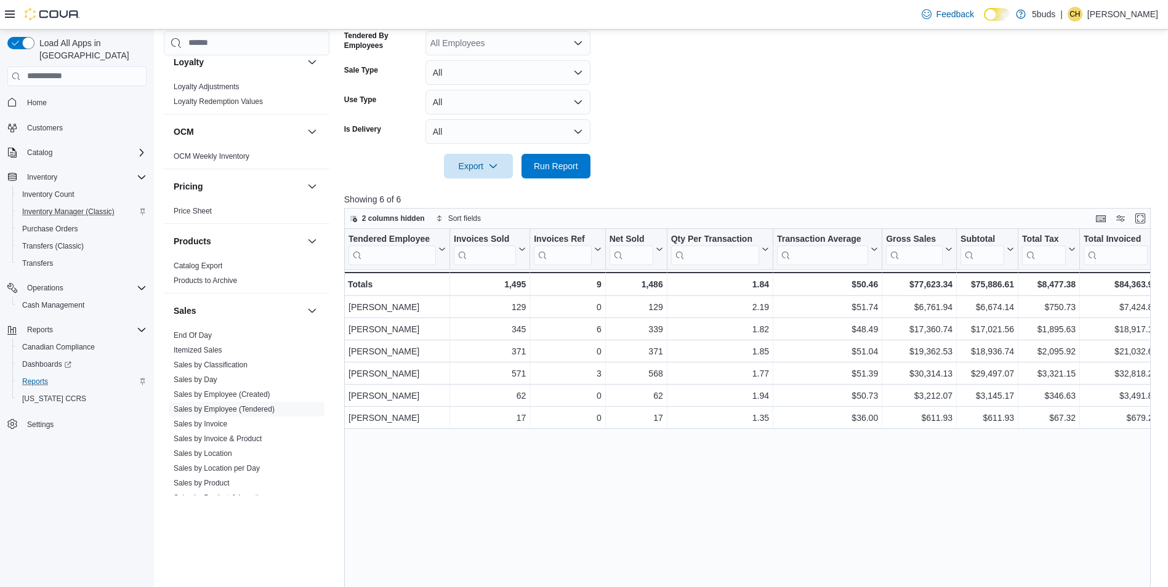
scroll to position [643, 0]
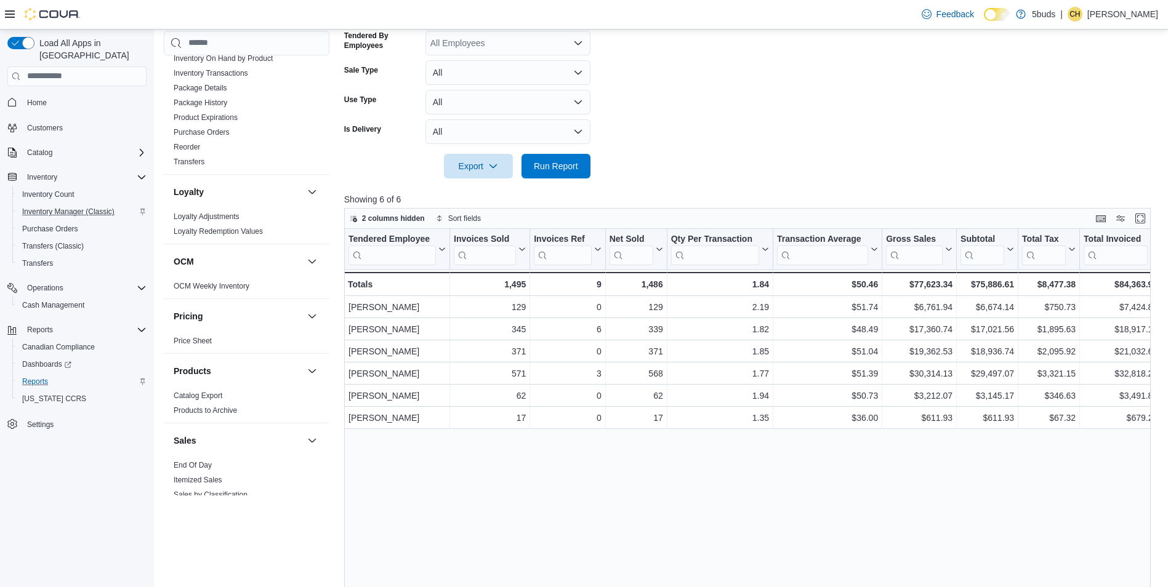
drag, startPoint x: 54, startPoint y: 95, endPoint x: 67, endPoint y: 94, distance: 12.9
click at [54, 95] on span "Home" at bounding box center [84, 102] width 124 height 15
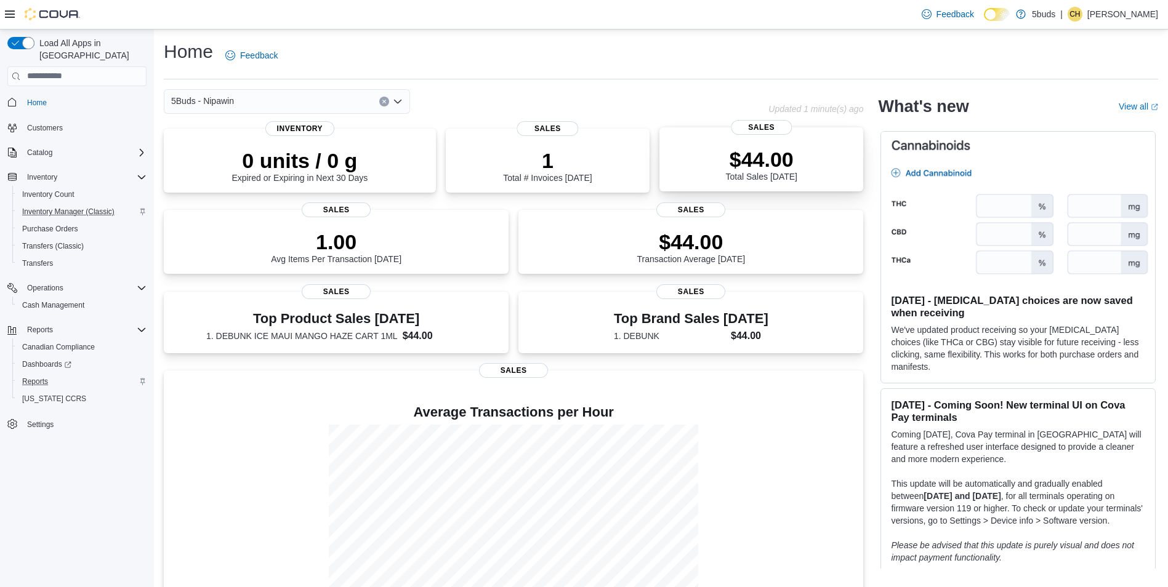
click at [734, 141] on div "$44.00 Total Sales Today Sales" at bounding box center [761, 159] width 204 height 64
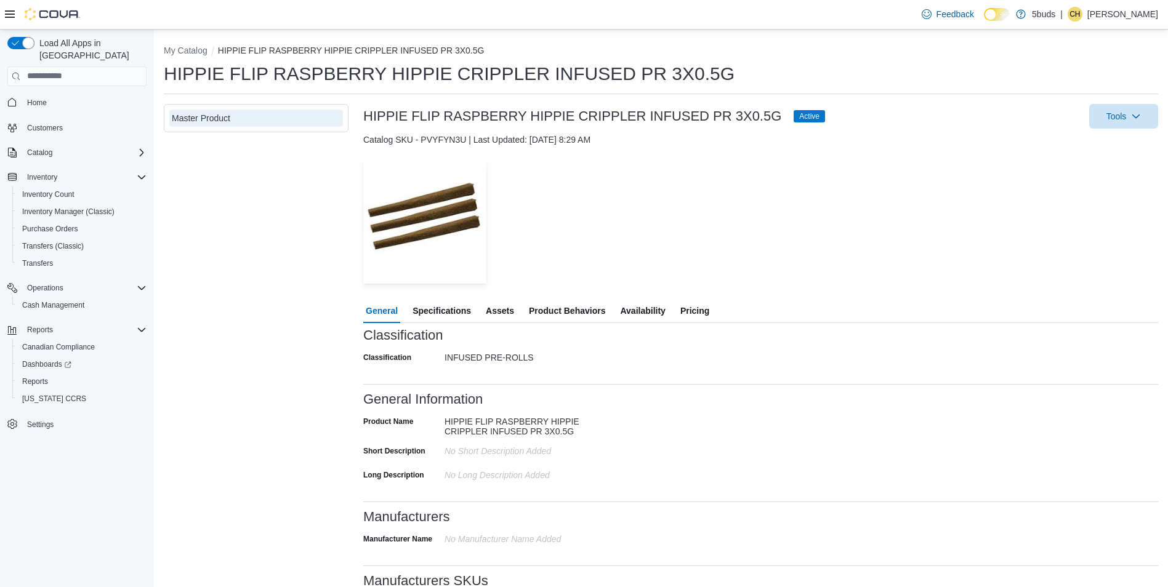
click at [456, 315] on span "Specifications" at bounding box center [441, 311] width 58 height 25
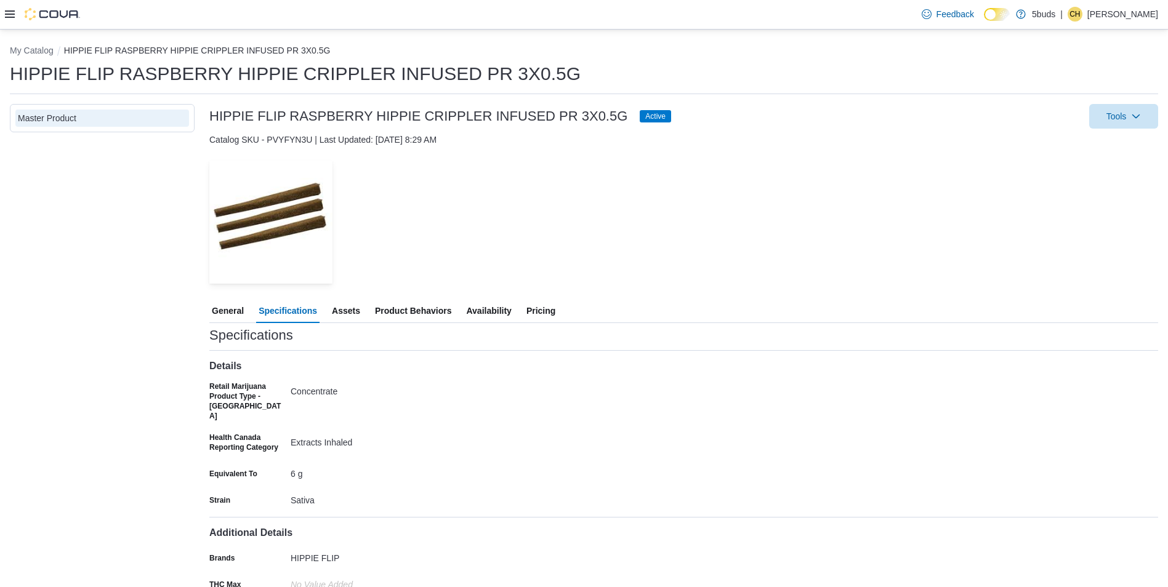
click at [537, 309] on span "Pricing" at bounding box center [540, 311] width 29 height 25
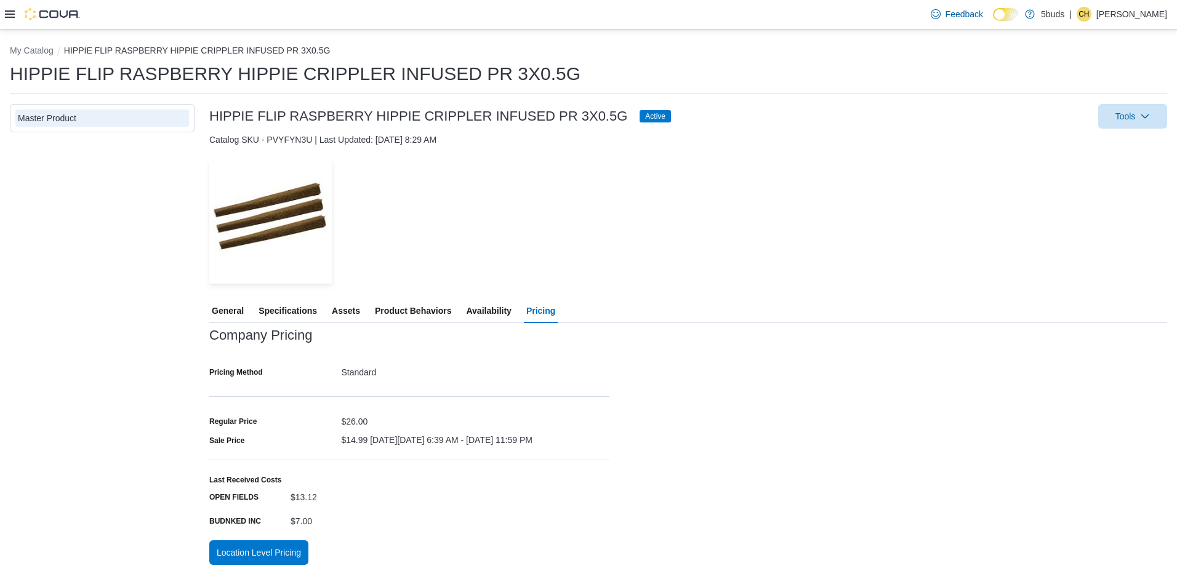
click at [284, 303] on span "Specifications" at bounding box center [288, 311] width 58 height 25
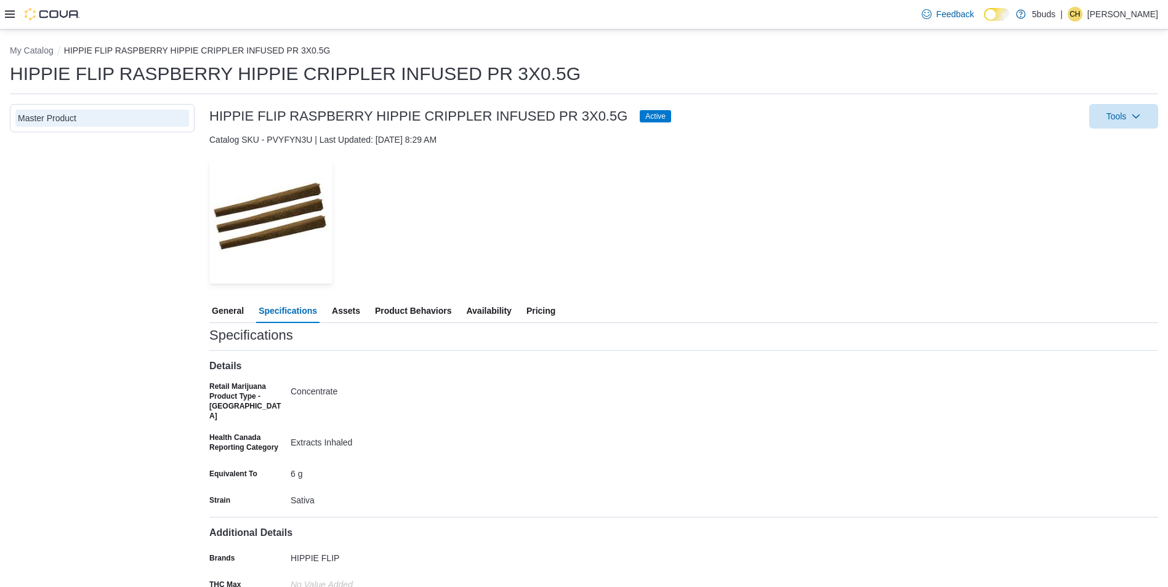
click at [231, 316] on span "General" at bounding box center [228, 311] width 32 height 25
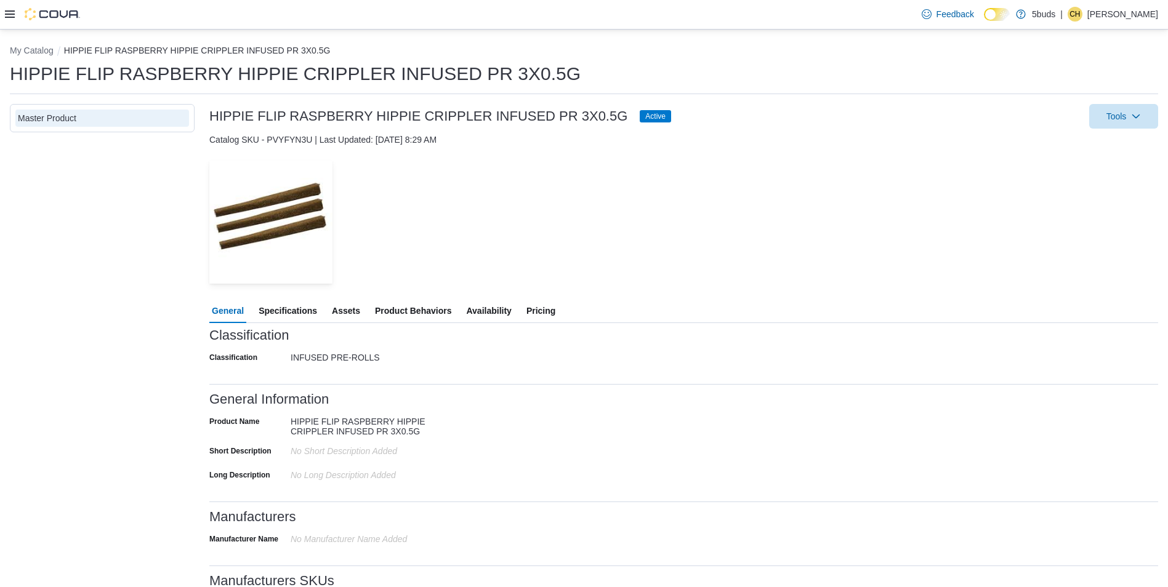
click at [555, 316] on span "Pricing" at bounding box center [540, 311] width 29 height 25
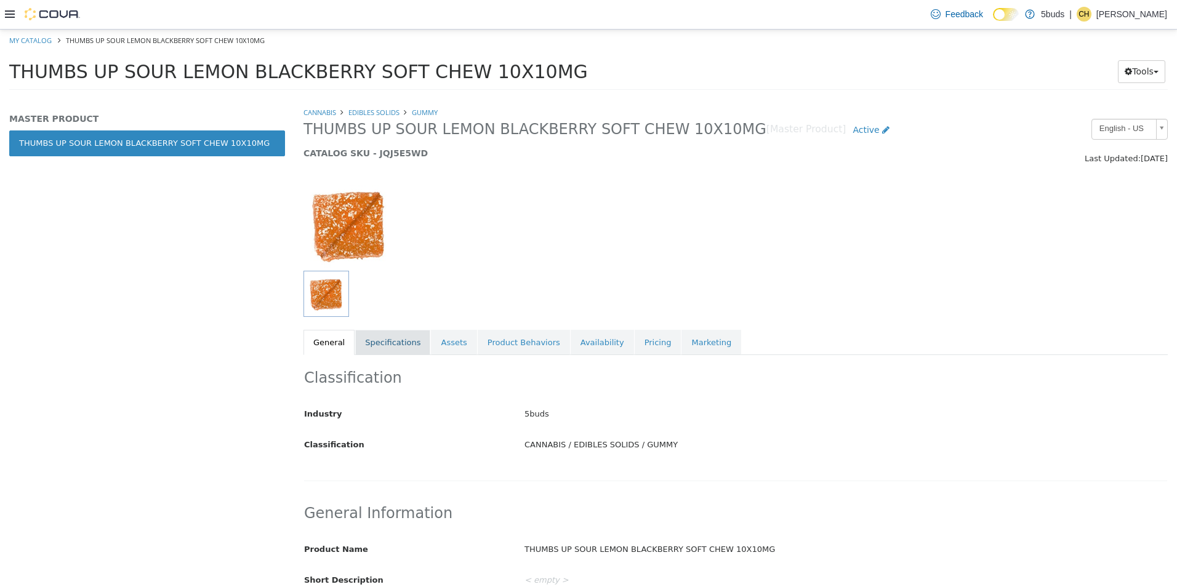
click at [391, 340] on link "Specifications" at bounding box center [392, 342] width 75 height 26
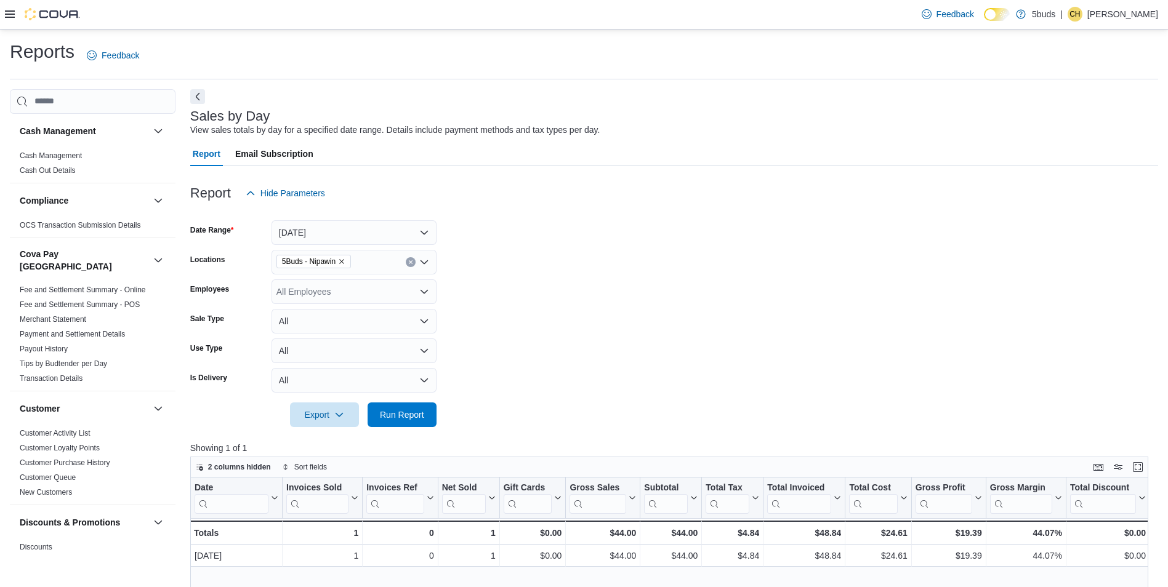
click at [13, 17] on icon at bounding box center [10, 14] width 10 height 10
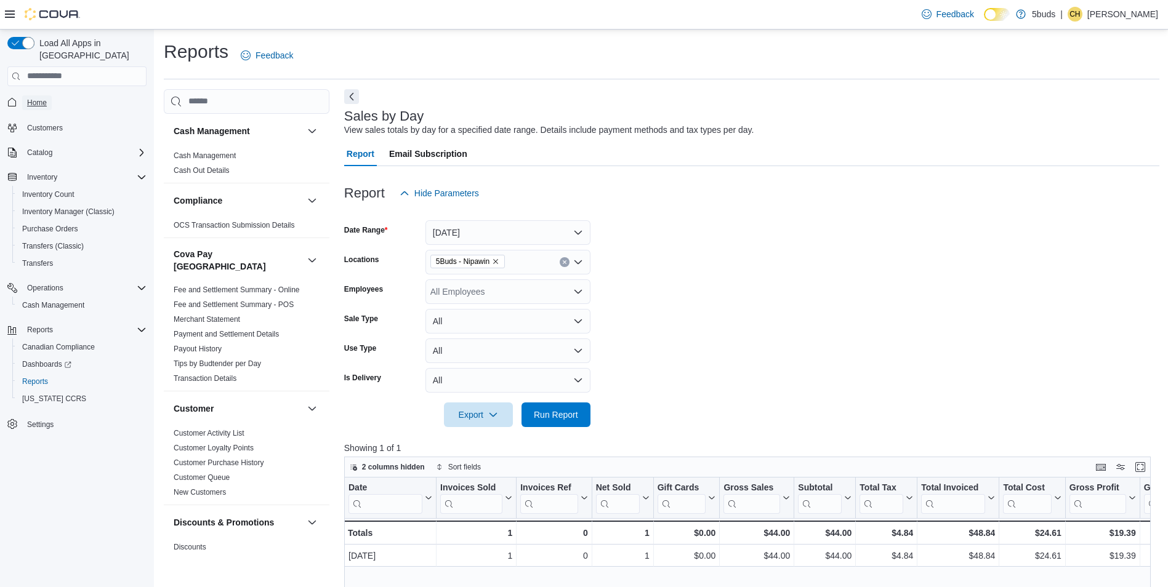
click at [44, 98] on span "Home" at bounding box center [37, 103] width 20 height 10
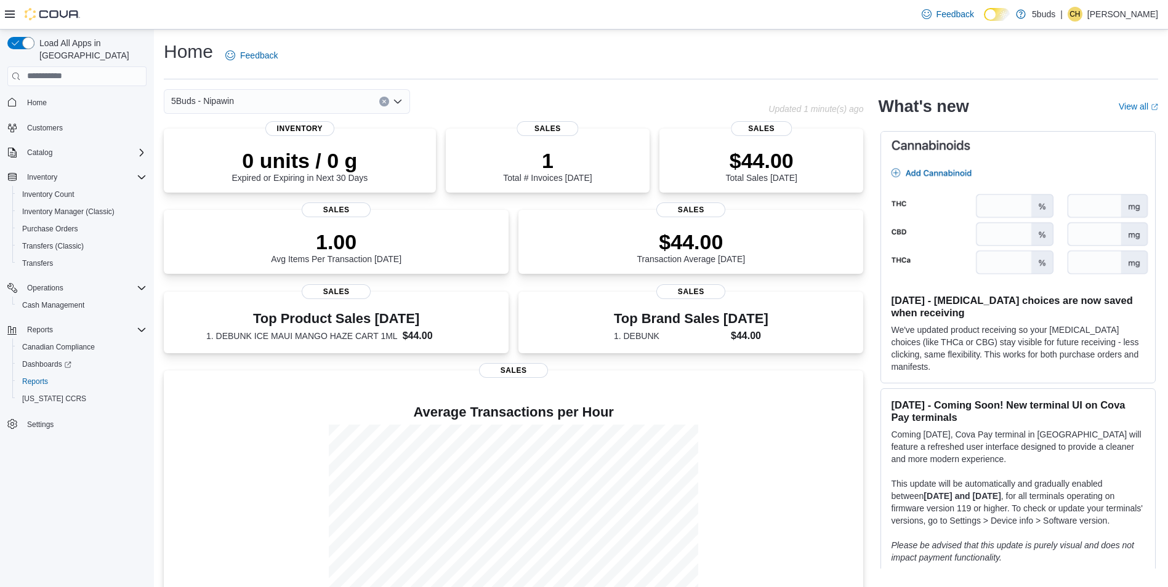
click at [539, 48] on div "Home Feedback" at bounding box center [661, 55] width 994 height 32
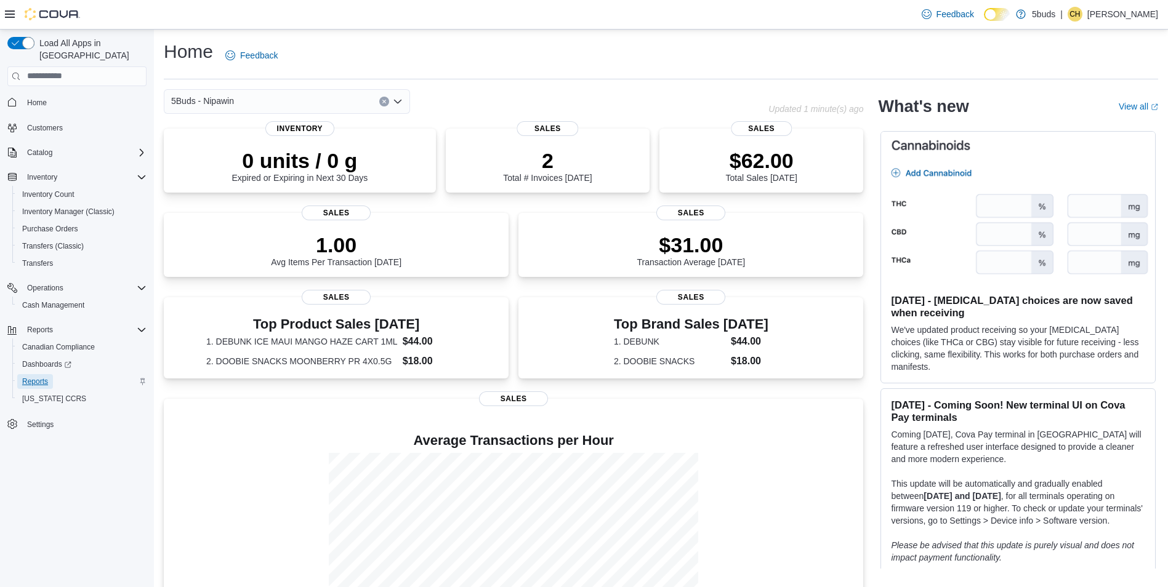
click at [46, 377] on span "Reports" at bounding box center [35, 382] width 26 height 10
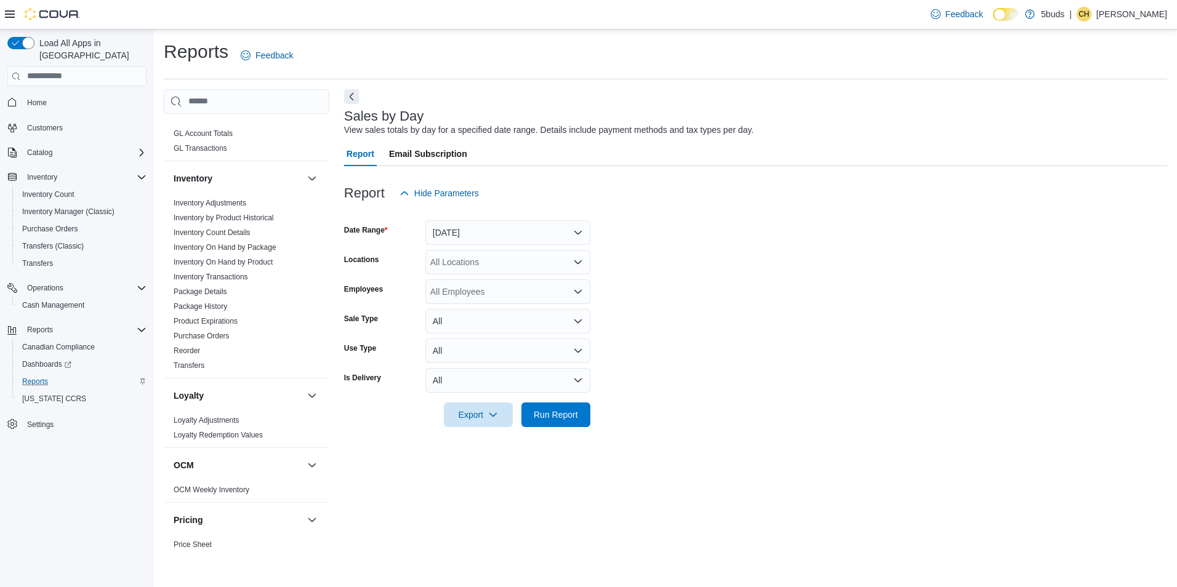
scroll to position [889, 0]
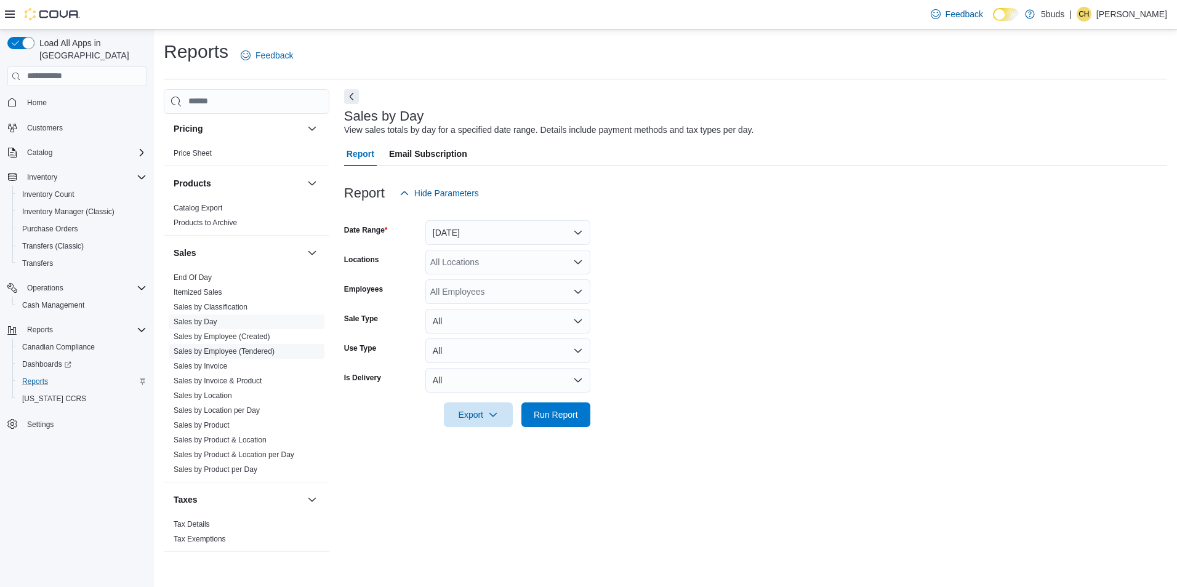
click at [219, 347] on link "Sales by Employee (Tendered)" at bounding box center [224, 351] width 101 height 9
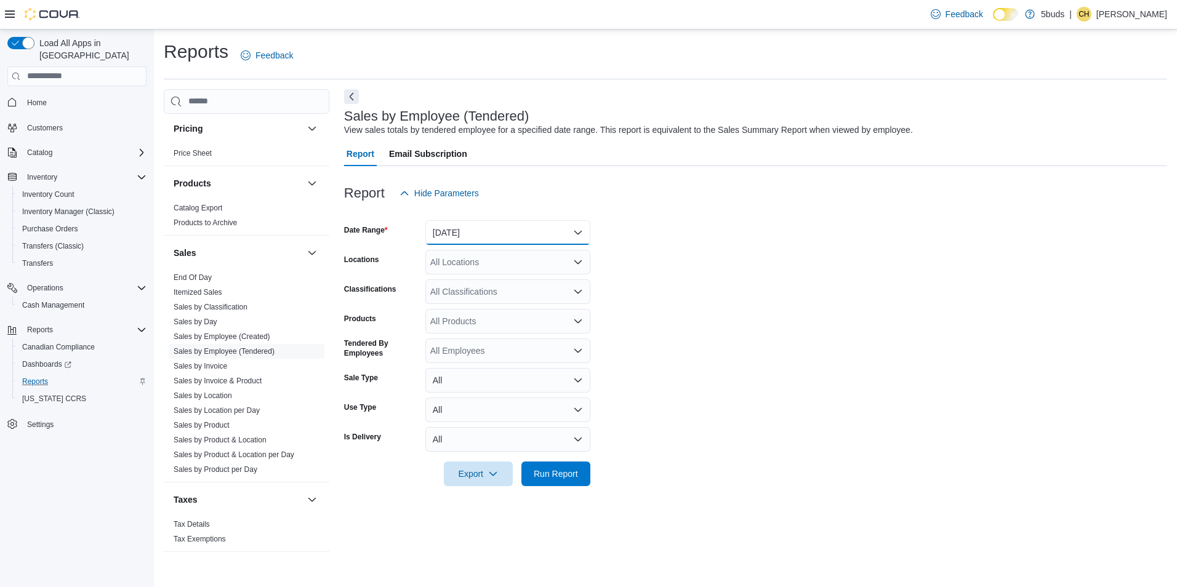
click at [578, 238] on button "[DATE]" at bounding box center [507, 232] width 165 height 25
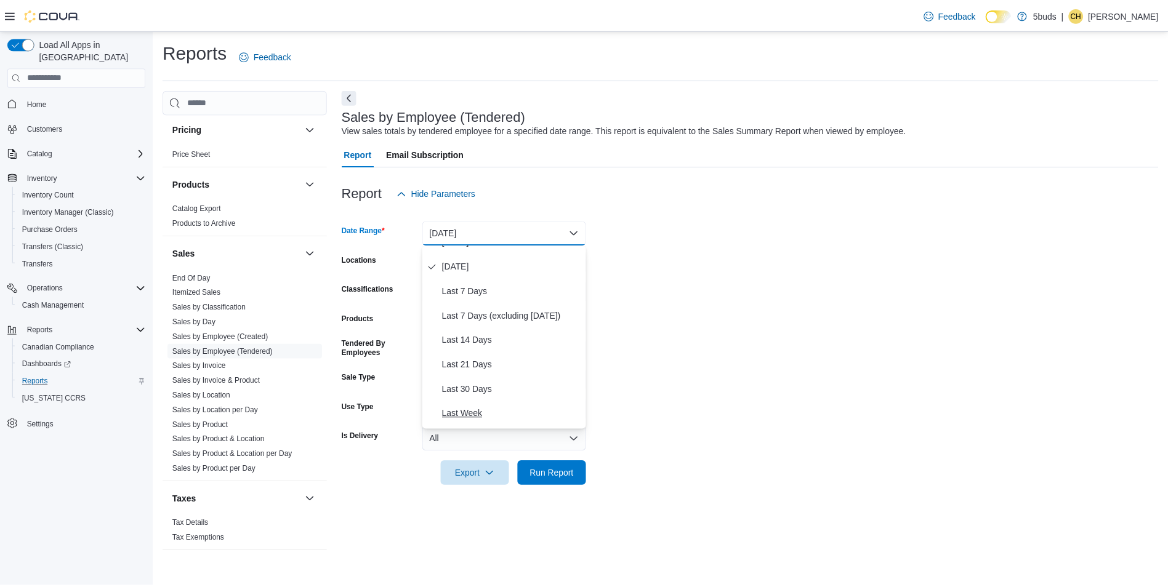
scroll to position [62, 0]
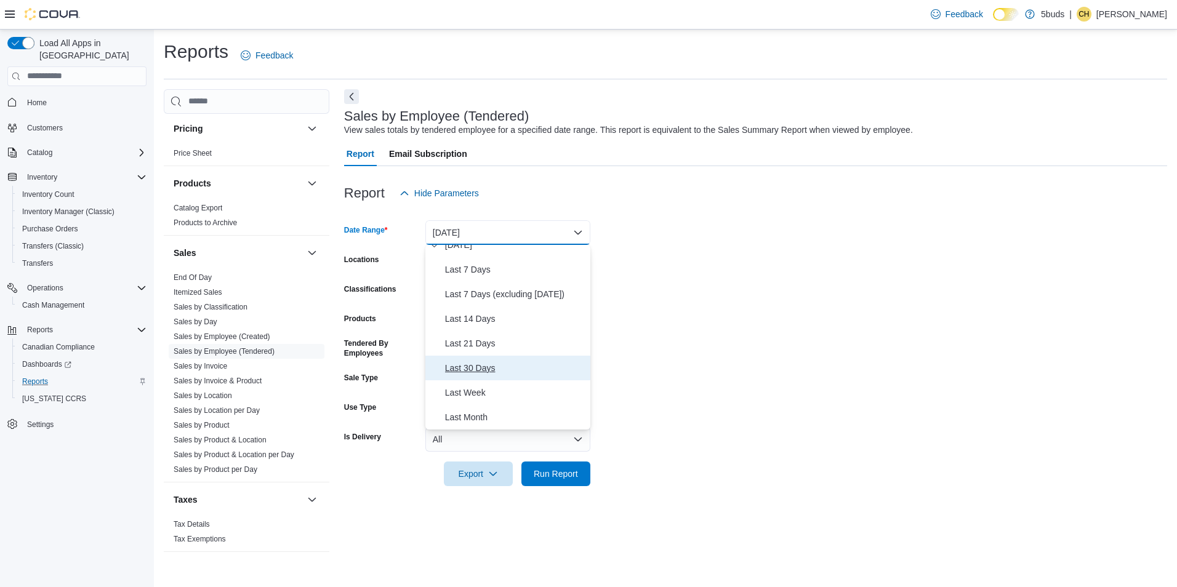
click at [491, 369] on span "Last 30 Days" at bounding box center [515, 368] width 140 height 15
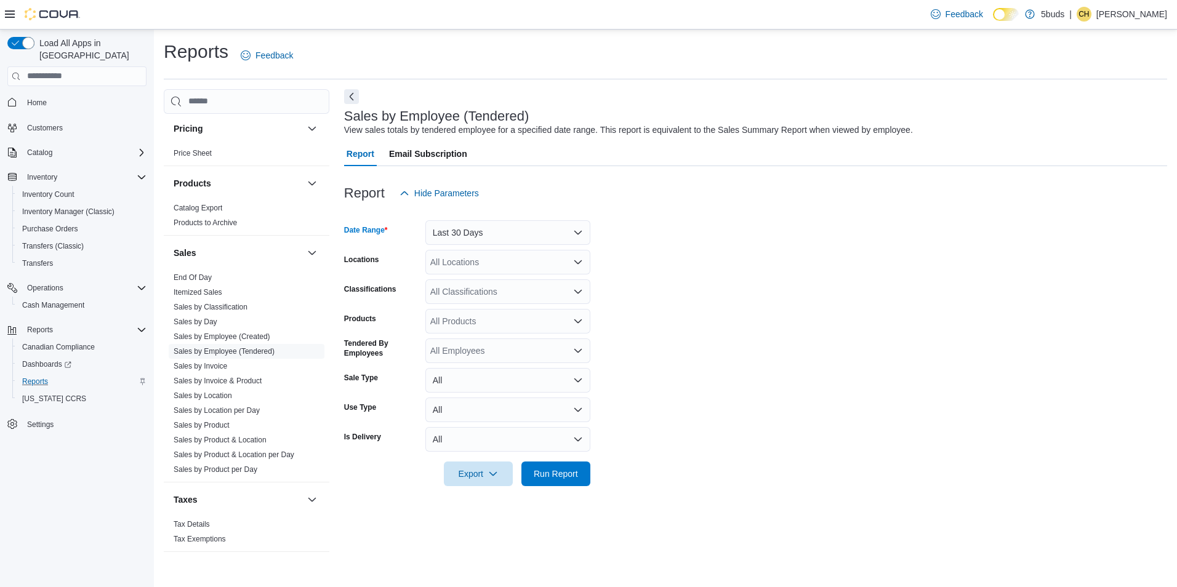
click at [573, 263] on icon "Open list of options" at bounding box center [578, 262] width 10 height 10
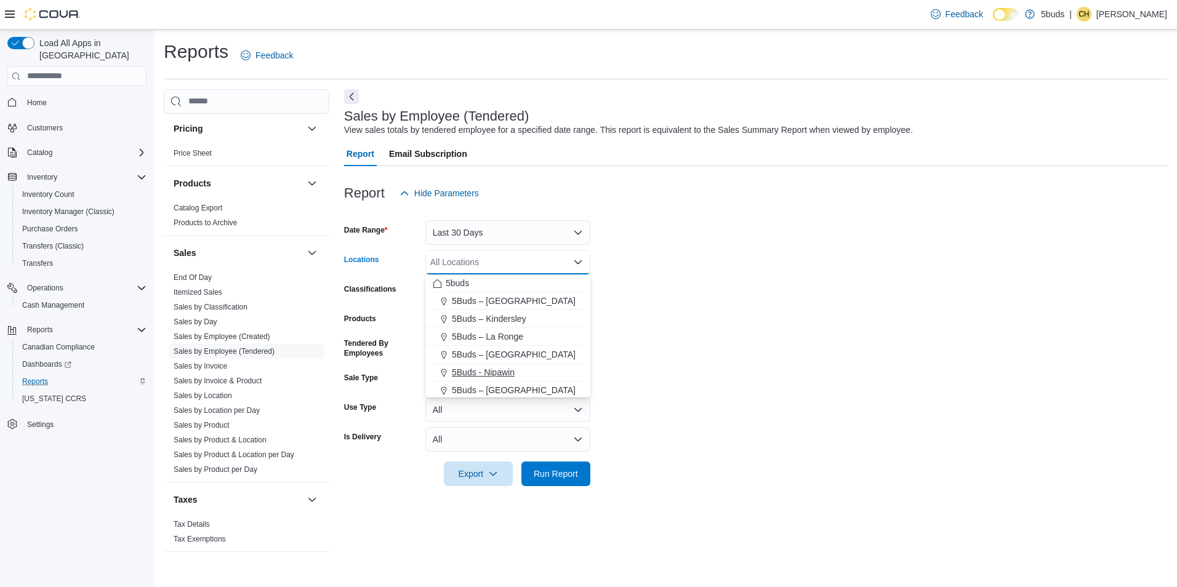
click at [515, 375] on div "5Buds - Nipawin" at bounding box center [508, 372] width 150 height 12
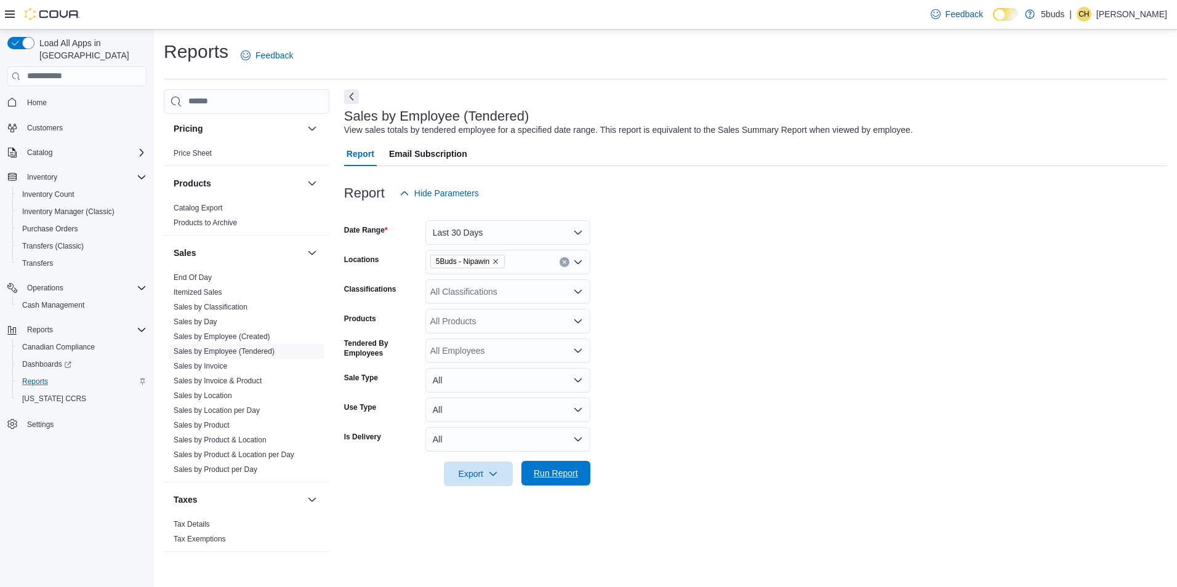
click at [567, 472] on span "Run Report" at bounding box center [556, 473] width 44 height 12
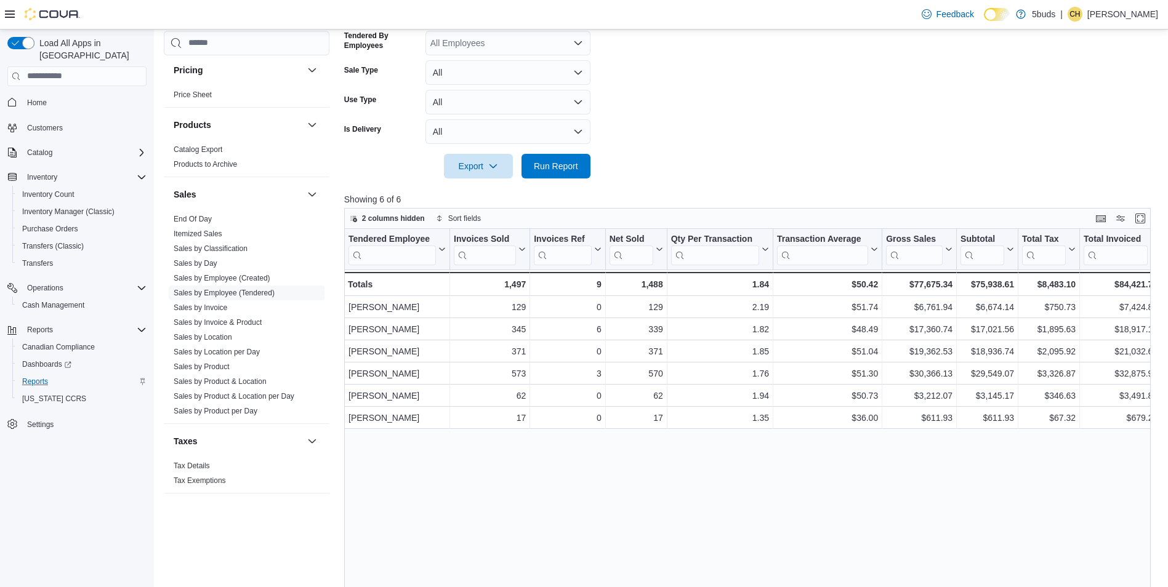
drag, startPoint x: 747, startPoint y: 459, endPoint x: 616, endPoint y: 456, distance: 131.2
drag, startPoint x: 46, startPoint y: 87, endPoint x: 135, endPoint y: 79, distance: 88.9
click at [46, 98] on span "Home" at bounding box center [37, 103] width 20 height 10
